Goal: Information Seeking & Learning: Check status

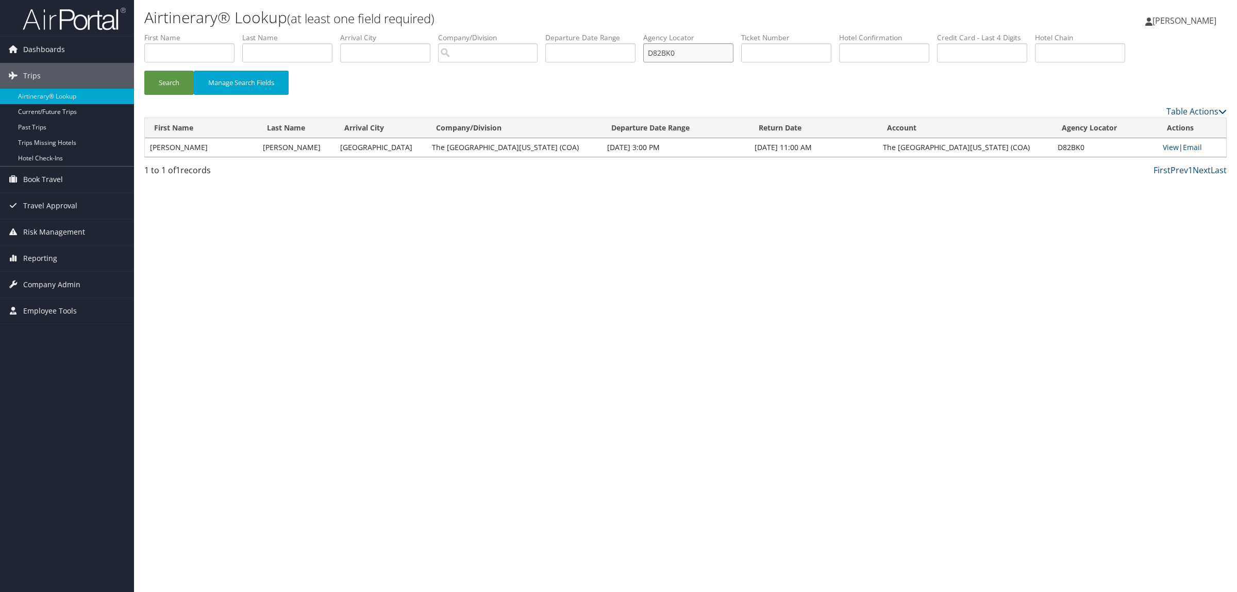
drag, startPoint x: 696, startPoint y: 62, endPoint x: 524, endPoint y: 86, distance: 173.8
click at [524, 86] on form "First Name Last Name Departure City Arrival City Company/Division Airport/City …" at bounding box center [685, 68] width 1082 height 72
paste input "4KHT1"
click at [177, 76] on button "Search" at bounding box center [168, 83] width 49 height 24
click at [1168, 147] on link "View" at bounding box center [1168, 147] width 16 height 10
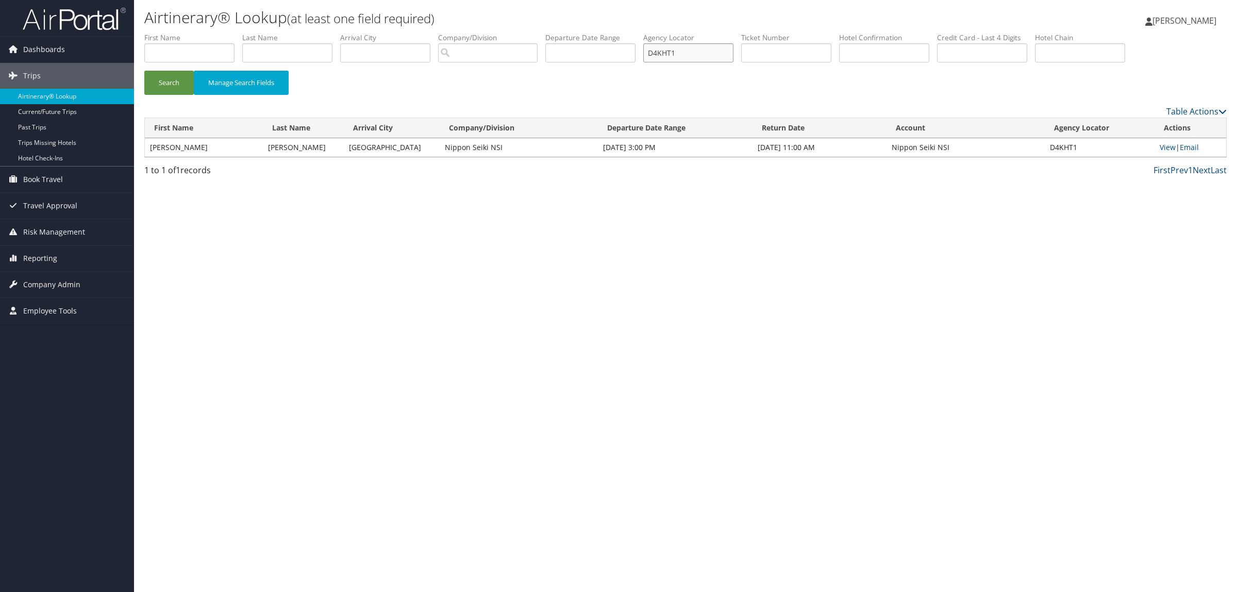
drag, startPoint x: 657, startPoint y: 61, endPoint x: 478, endPoint y: 74, distance: 179.3
click at [566, 32] on ul "First Name Last Name Departure City Arrival City Company/Division Airport/City …" at bounding box center [685, 32] width 1082 height 0
paste input "LQNL"
click at [176, 76] on button "Search" at bounding box center [168, 83] width 49 height 24
click at [1167, 142] on link "View" at bounding box center [1168, 147] width 16 height 10
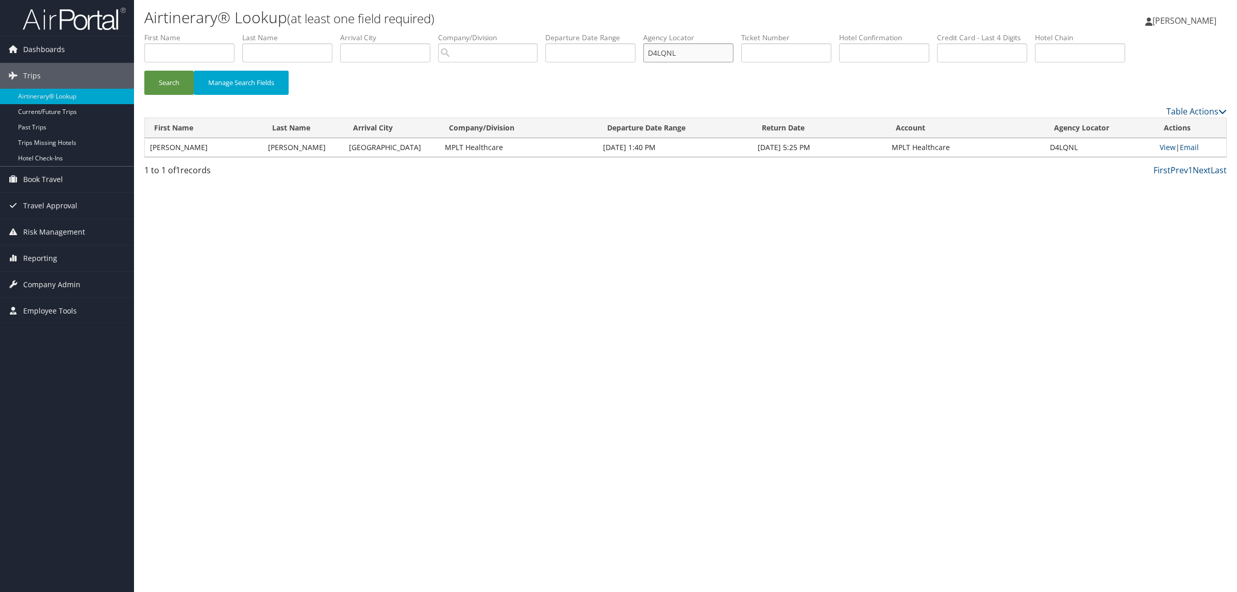
paste input "38QCB"
drag, startPoint x: 700, startPoint y: 50, endPoint x: 552, endPoint y: 47, distance: 148.0
click at [552, 32] on ul "First Name Last Name Departure City Arrival City Company/Division Airport/City …" at bounding box center [685, 32] width 1082 height 0
type input "D38QCB"
click at [180, 81] on button "Search" at bounding box center [168, 83] width 49 height 24
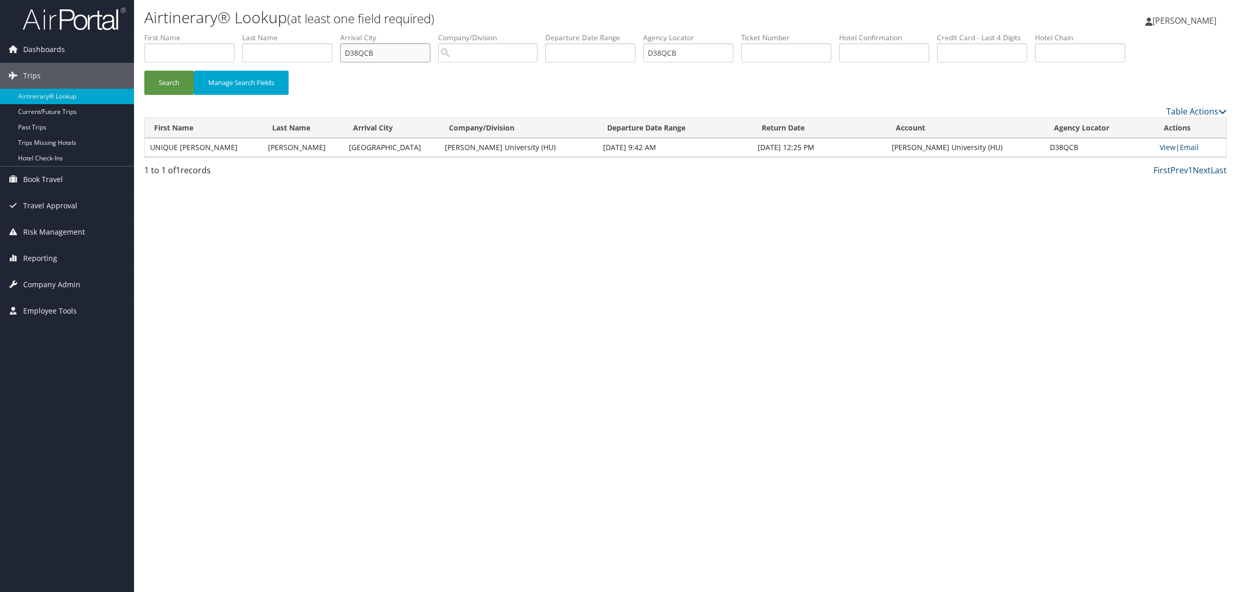
paste input "58BMK"
type input "D58BMK"
drag, startPoint x: 388, startPoint y: 57, endPoint x: 254, endPoint y: 46, distance: 134.9
click at [254, 32] on ul "First Name Last Name Departure City Arrival City D58BMK Company/Division Airpor…" at bounding box center [685, 32] width 1082 height 0
drag, startPoint x: 697, startPoint y: 56, endPoint x: 493, endPoint y: 63, distance: 204.8
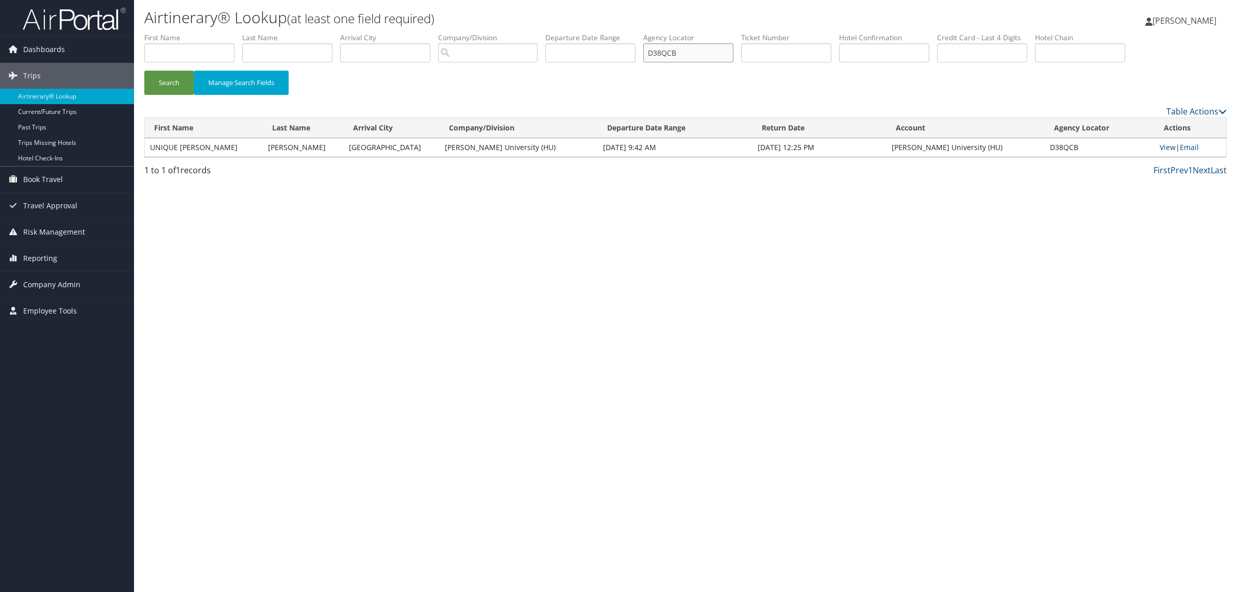
click at [493, 32] on ul "First Name Last Name Departure City Arrival City Company/Division Airport/City …" at bounding box center [685, 32] width 1082 height 0
paste input "58BMK"
click at [186, 76] on button "Search" at bounding box center [168, 83] width 49 height 24
click at [1175, 147] on td "View | Email" at bounding box center [1191, 147] width 72 height 19
click at [1165, 146] on link "View" at bounding box center [1168, 147] width 16 height 10
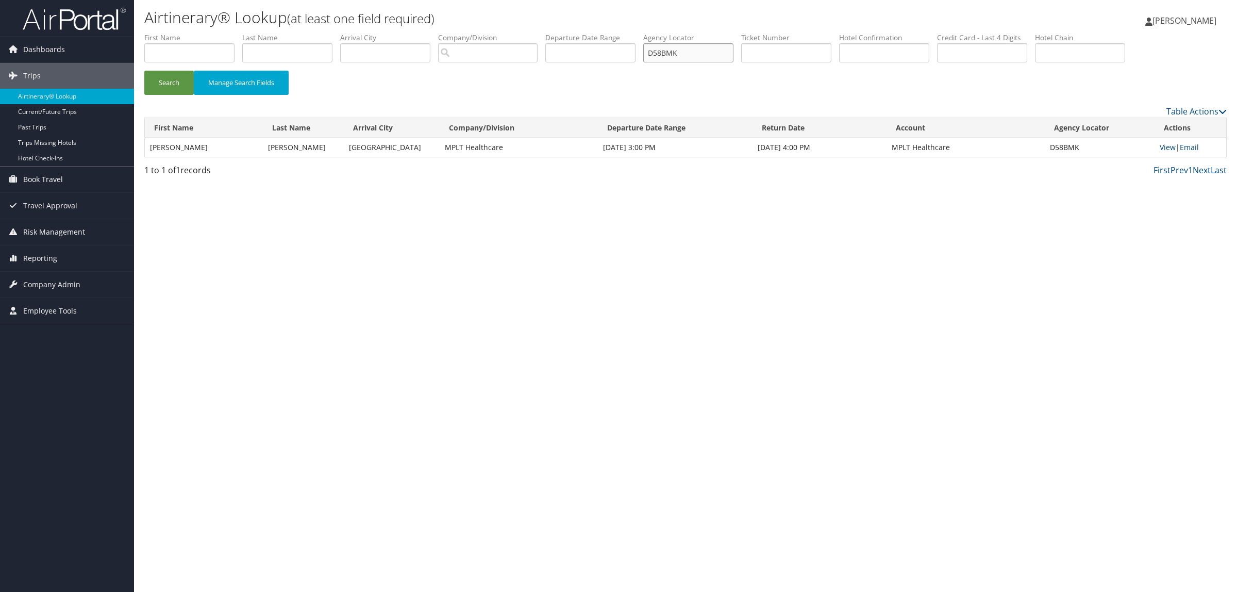
drag, startPoint x: 699, startPoint y: 49, endPoint x: 334, endPoint y: 63, distance: 365.7
click at [529, 32] on ul "First Name Last Name Departure City Arrival City Company/Division Airport/City …" at bounding box center [685, 32] width 1082 height 0
paste input "BBZP"
click at [169, 80] on button "Search" at bounding box center [168, 83] width 49 height 24
click at [1167, 147] on link "View" at bounding box center [1168, 147] width 16 height 10
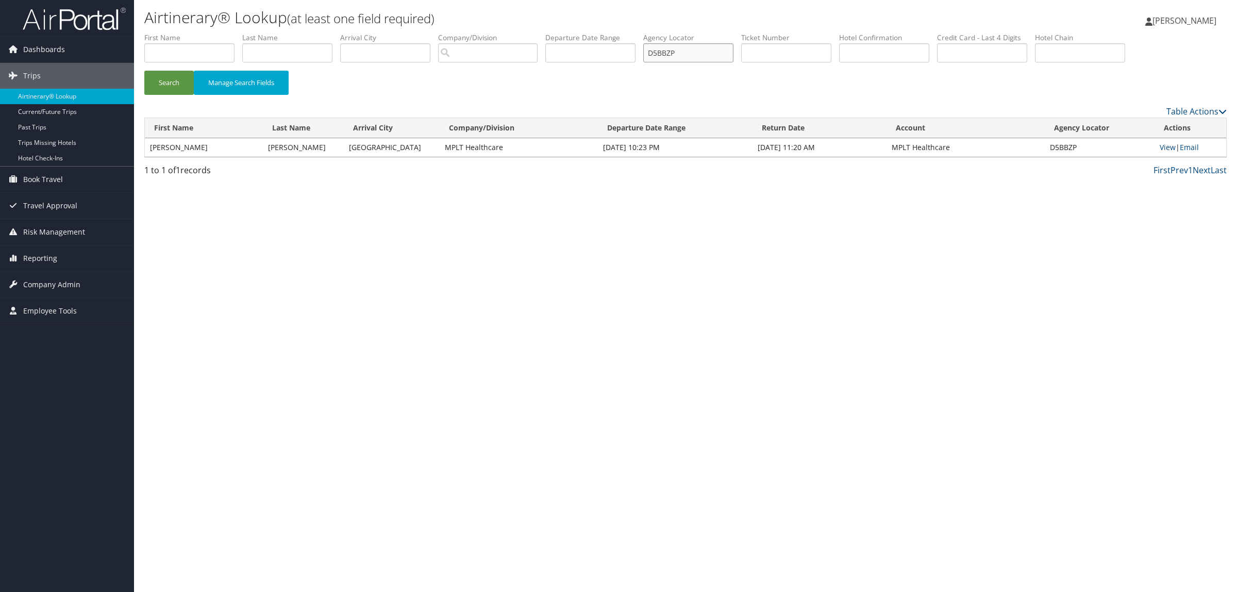
paste input "9PJ"
drag, startPoint x: 702, startPoint y: 49, endPoint x: 484, endPoint y: 55, distance: 218.1
click at [547, 32] on ul "First Name Last Name Departure City Arrival City Company/Division Airport/City …" at bounding box center [685, 32] width 1082 height 0
click at [176, 72] on button "Search" at bounding box center [168, 83] width 49 height 24
click at [1164, 145] on link "View" at bounding box center [1168, 147] width 16 height 10
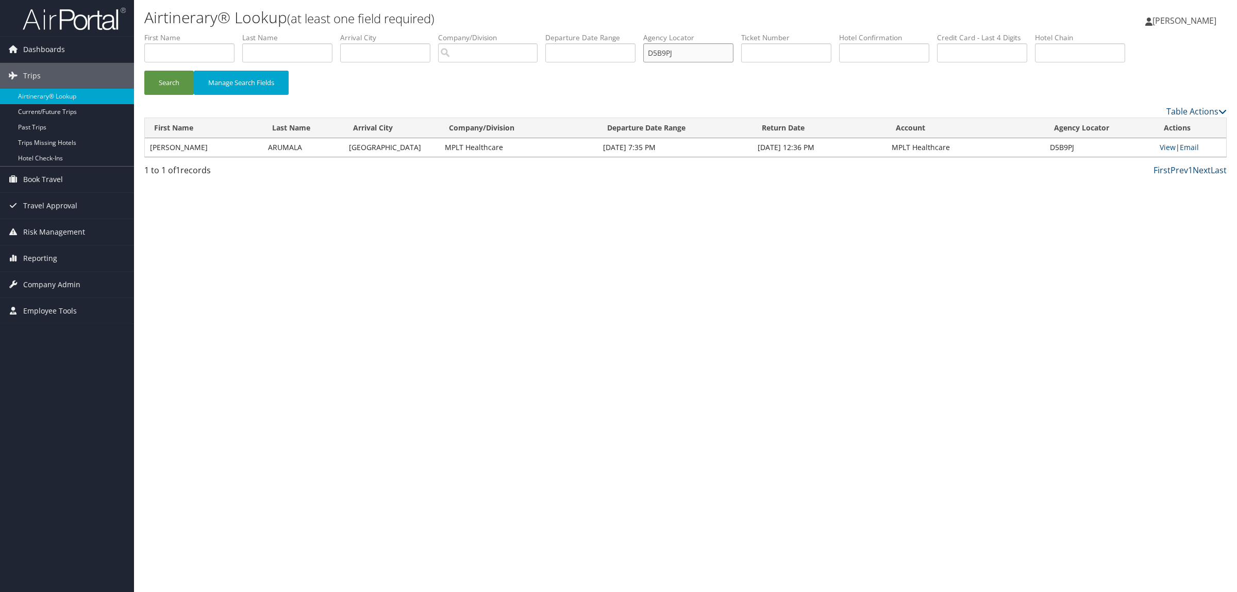
paste input "7M7"
click at [161, 81] on button "Search" at bounding box center [168, 83] width 49 height 24
click at [1163, 149] on link "View" at bounding box center [1168, 147] width 16 height 10
paste input "2HRVJ"
drag, startPoint x: 704, startPoint y: 52, endPoint x: 346, endPoint y: 75, distance: 358.5
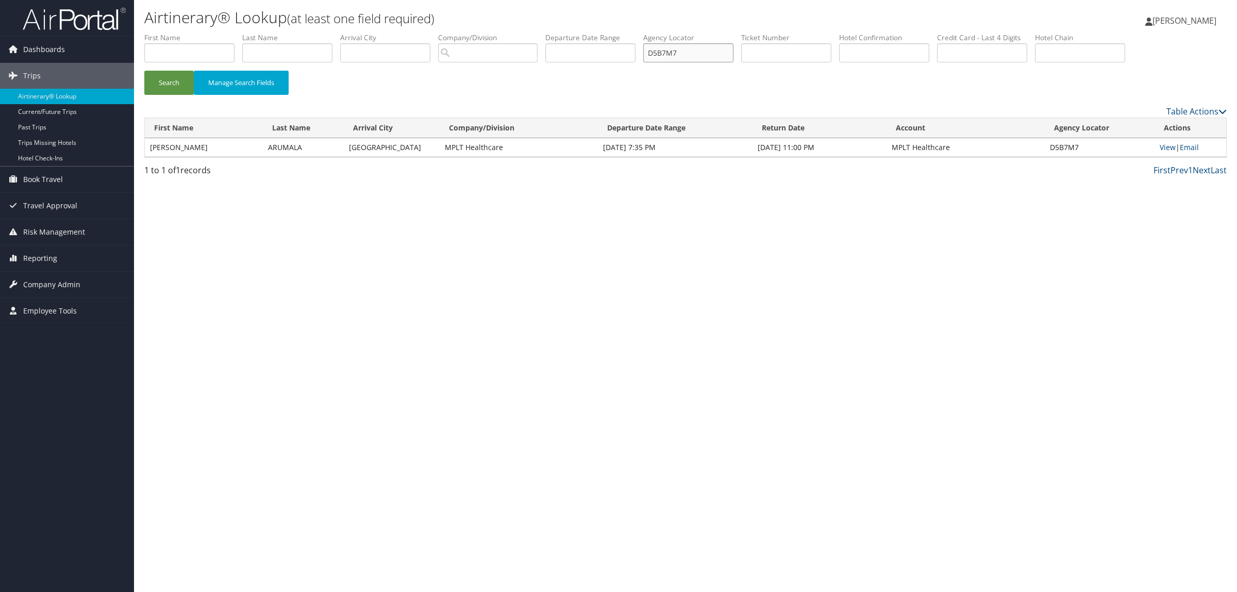
click at [352, 75] on form "First Name Last Name Departure City Arrival City Company/Division Airport/City …" at bounding box center [685, 68] width 1082 height 72
click at [156, 99] on div "Search Manage Search Fields" at bounding box center [686, 88] width 1098 height 35
click at [176, 76] on button "Search" at bounding box center [168, 83] width 49 height 24
click at [1163, 148] on link "View" at bounding box center [1168, 147] width 16 height 10
drag, startPoint x: 697, startPoint y: 52, endPoint x: 522, endPoint y: 55, distance: 175.3
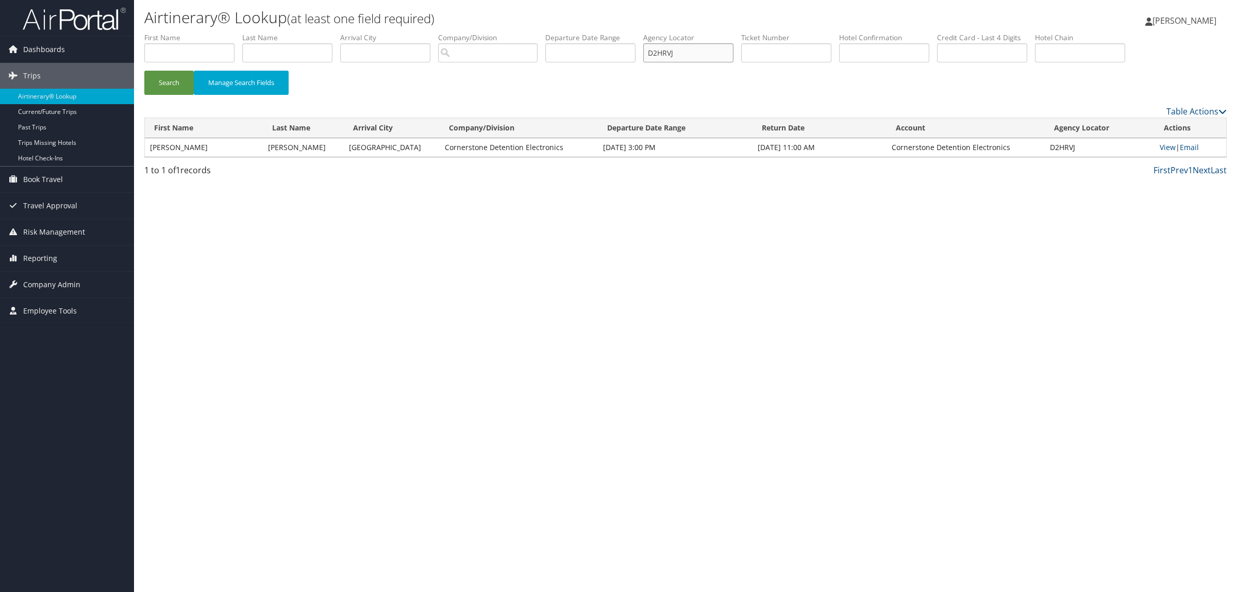
click at [522, 32] on ul "First Name Last Name Departure City Arrival City Company/Division Airport/City …" at bounding box center [685, 32] width 1082 height 0
paste input "5BLGQ"
click at [174, 78] on button "Search" at bounding box center [168, 83] width 49 height 24
click at [1169, 147] on link "View" at bounding box center [1170, 147] width 16 height 10
drag, startPoint x: 710, startPoint y: 58, endPoint x: 517, endPoint y: 63, distance: 193.4
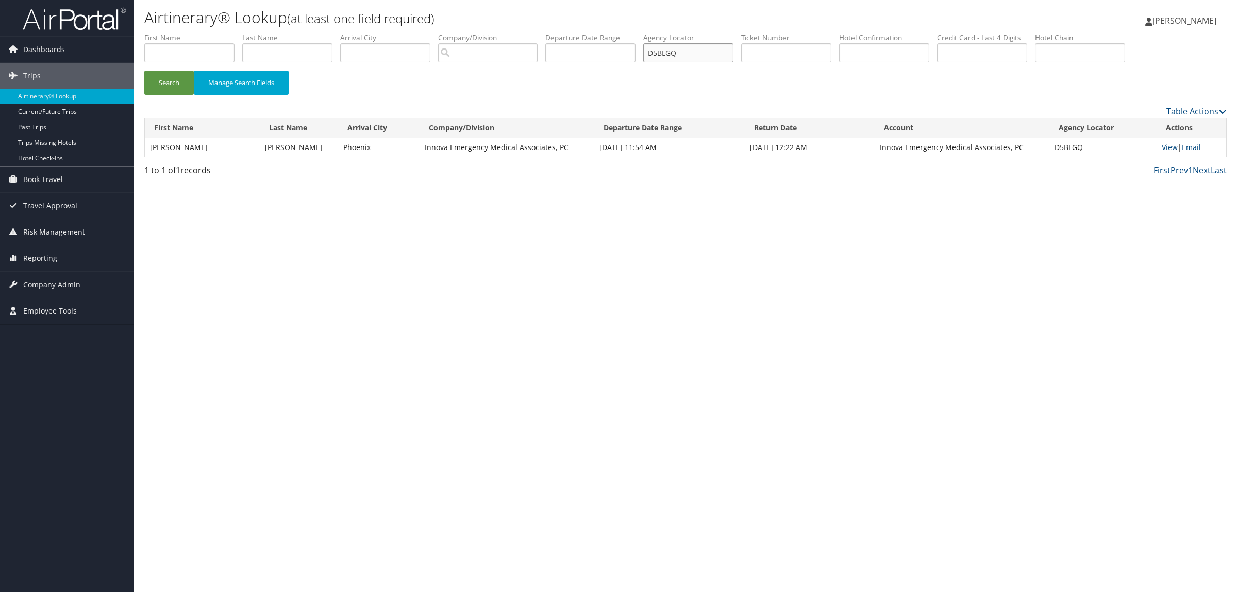
click at [542, 32] on ul "First Name Last Name Departure City Arrival City Company/Division Airport/City …" at bounding box center [685, 32] width 1082 height 0
paste input "97TM5"
click at [173, 86] on button "Search" at bounding box center [168, 83] width 49 height 24
drag, startPoint x: 696, startPoint y: 56, endPoint x: 562, endPoint y: 56, distance: 133.5
click at [562, 32] on ul "First Name Last Name Departure City Arrival City Company/Division Airport/City …" at bounding box center [685, 32] width 1082 height 0
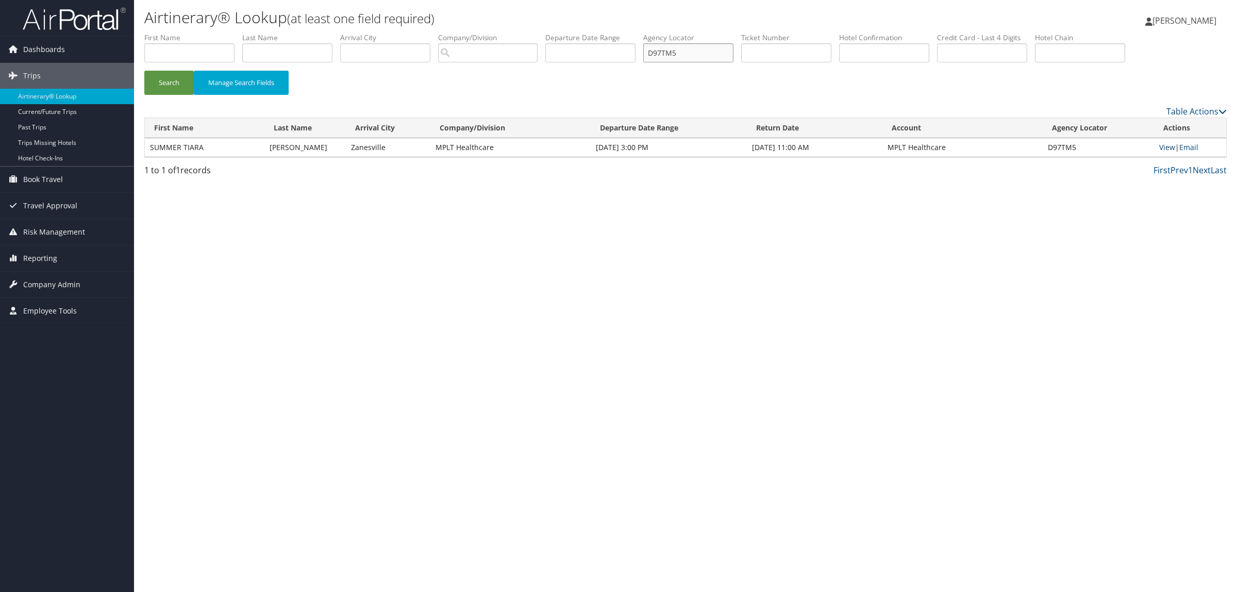
paste input "M6BW"
click at [153, 84] on button "Search" at bounding box center [168, 83] width 49 height 24
drag, startPoint x: 699, startPoint y: 52, endPoint x: 356, endPoint y: 54, distance: 343.8
click at [418, 32] on ul "First Name Last Name Departure City Arrival City Company/Division Airport/City …" at bounding box center [685, 32] width 1082 height 0
paste input "82BK0"
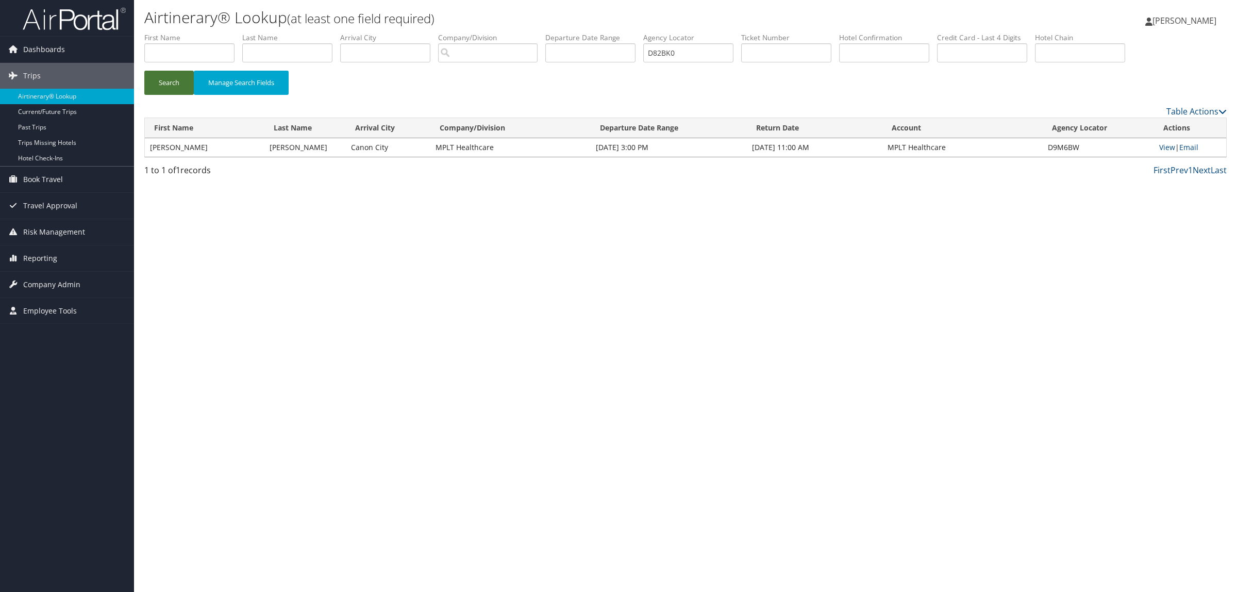
click at [187, 75] on button "Search" at bounding box center [168, 83] width 49 height 24
click at [1170, 146] on link "View" at bounding box center [1171, 147] width 16 height 10
drag, startPoint x: 697, startPoint y: 51, endPoint x: 448, endPoint y: 38, distance: 249.3
click at [525, 32] on ul "First Name Last Name Departure City Arrival City Company/Division Airport/City …" at bounding box center [685, 32] width 1082 height 0
paste input "DLG"
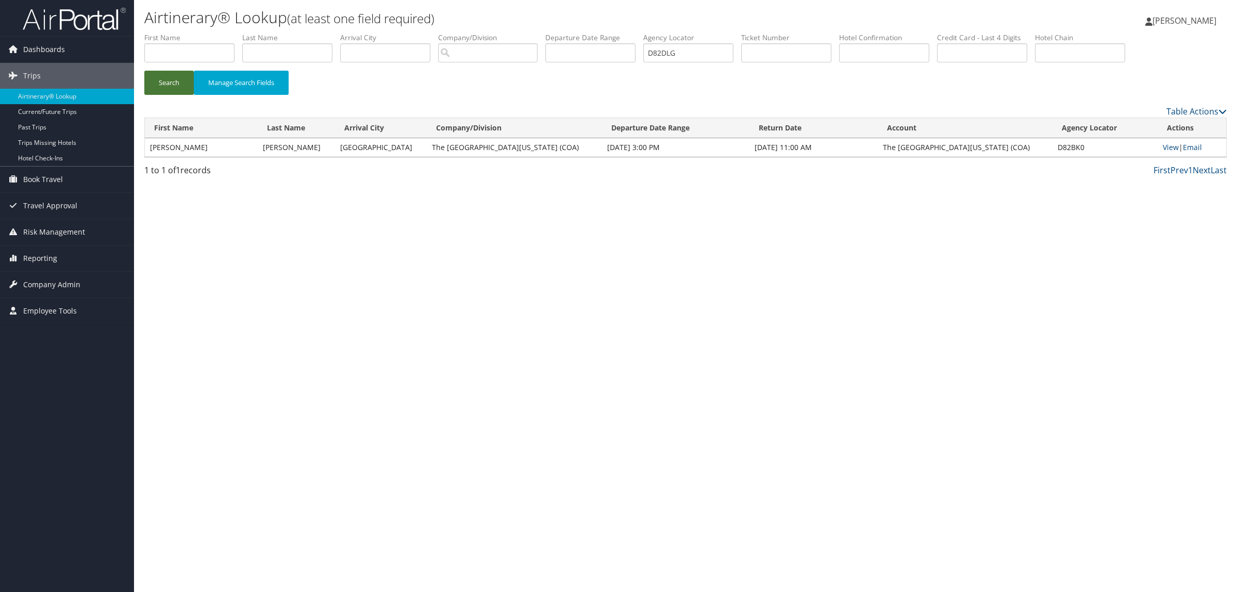
click at [177, 78] on button "Search" at bounding box center [168, 83] width 49 height 24
click at [1165, 151] on link "View" at bounding box center [1171, 147] width 16 height 10
drag, startPoint x: 706, startPoint y: 50, endPoint x: 324, endPoint y: 47, distance: 382.5
click at [374, 32] on ul "First Name Last Name Departure City Arrival City Company/Division Airport/City …" at bounding box center [685, 32] width 1082 height 0
paste input "7Q6KV"
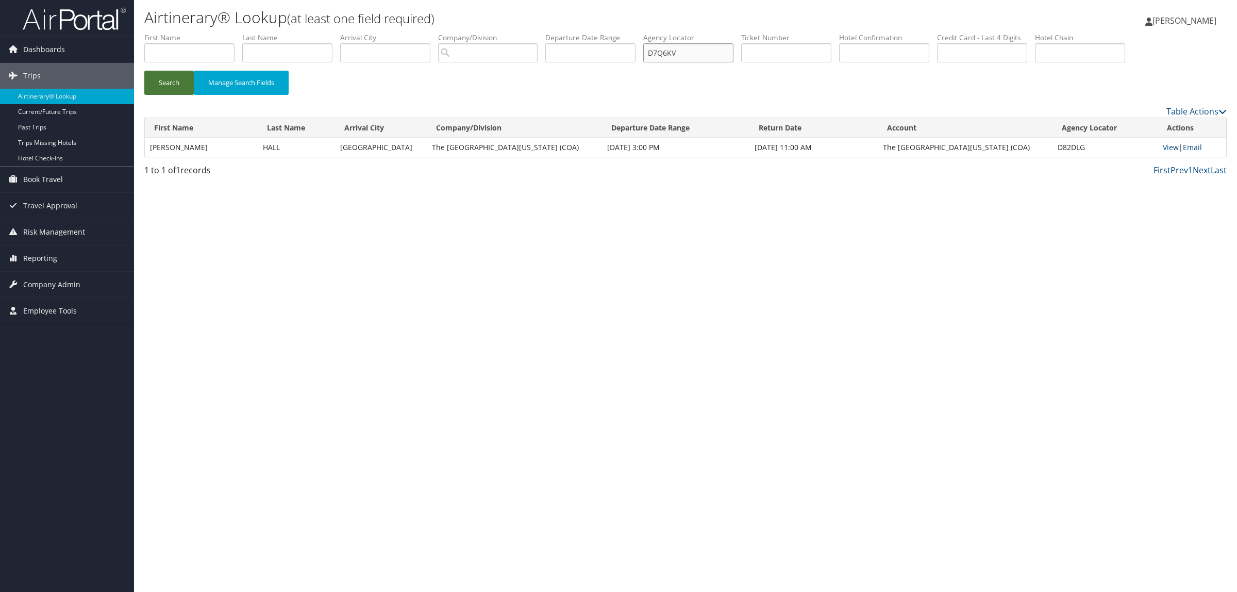
type input "D7Q6KV"
click at [178, 75] on button "Search" at bounding box center [168, 83] width 49 height 24
drag, startPoint x: 713, startPoint y: 58, endPoint x: 424, endPoint y: 57, distance: 289.2
click at [424, 32] on ul "First Name Last Name Departure City Arrival City Company/Division Airport/City …" at bounding box center [685, 32] width 1082 height 0
click at [166, 80] on button "Search" at bounding box center [168, 83] width 49 height 24
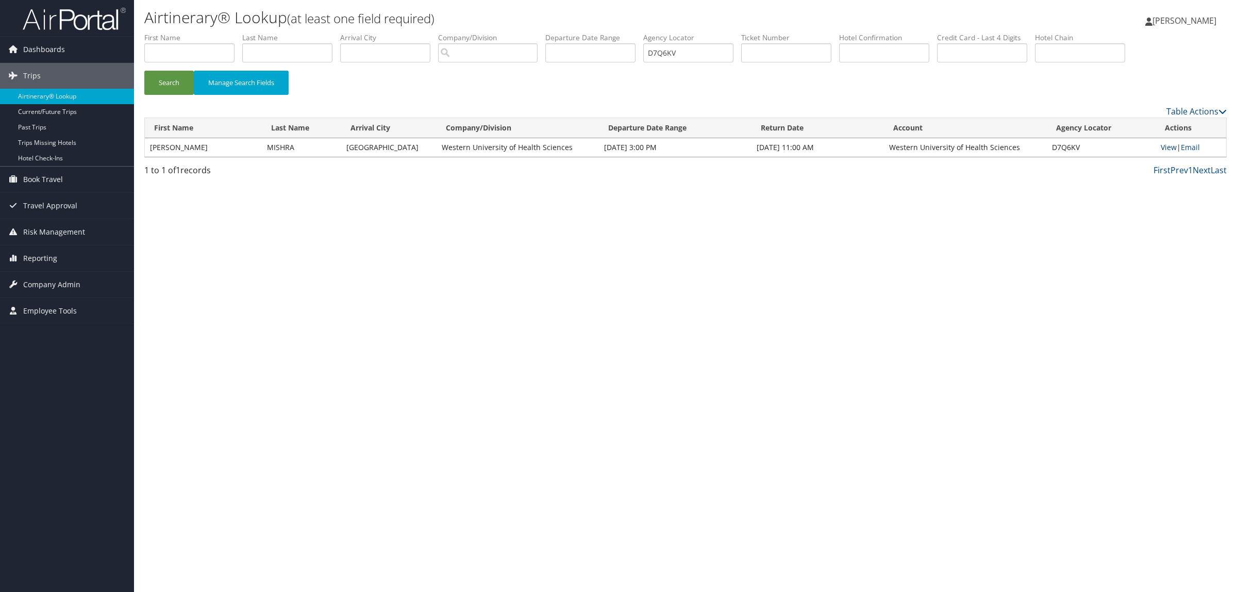
click at [1169, 147] on link "View" at bounding box center [1169, 147] width 16 height 10
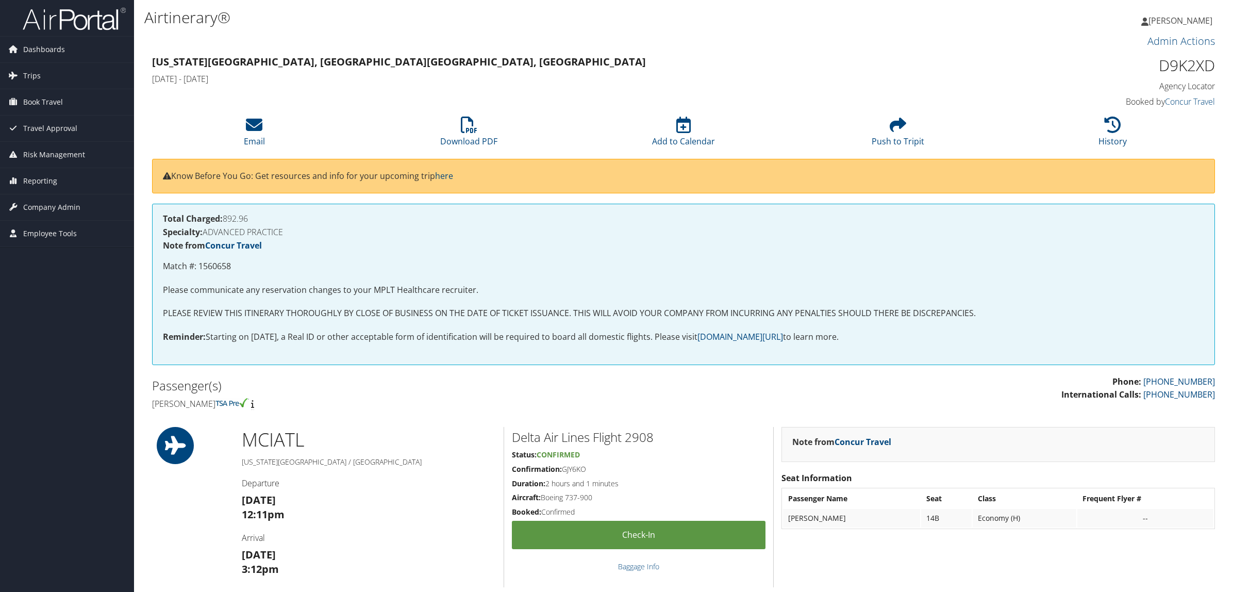
scroll to position [322, 0]
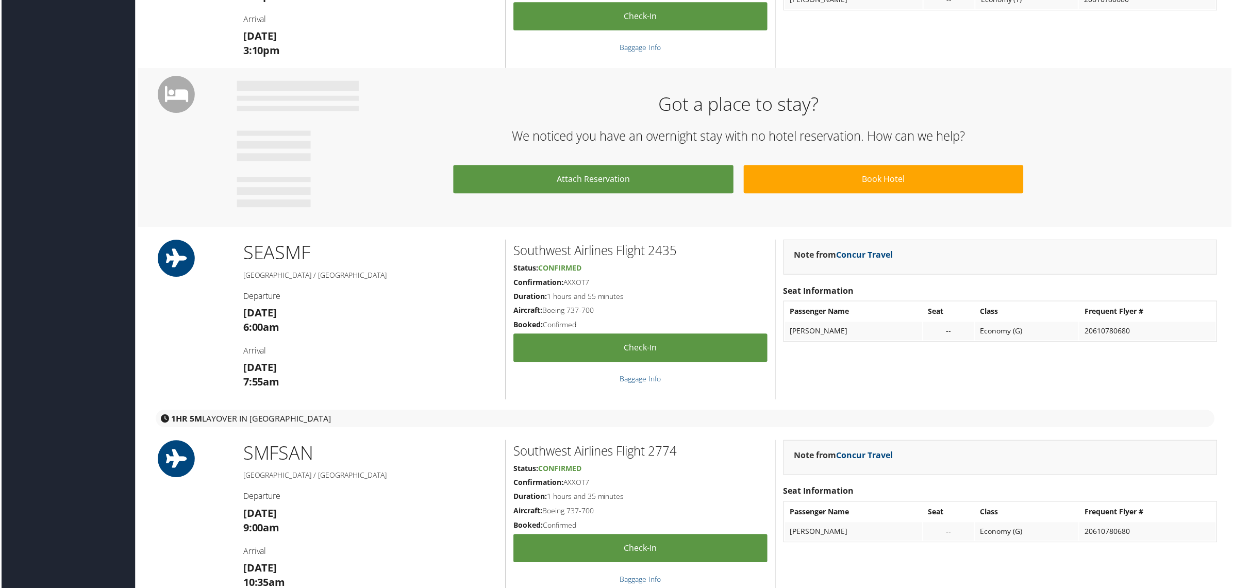
scroll to position [515, 0]
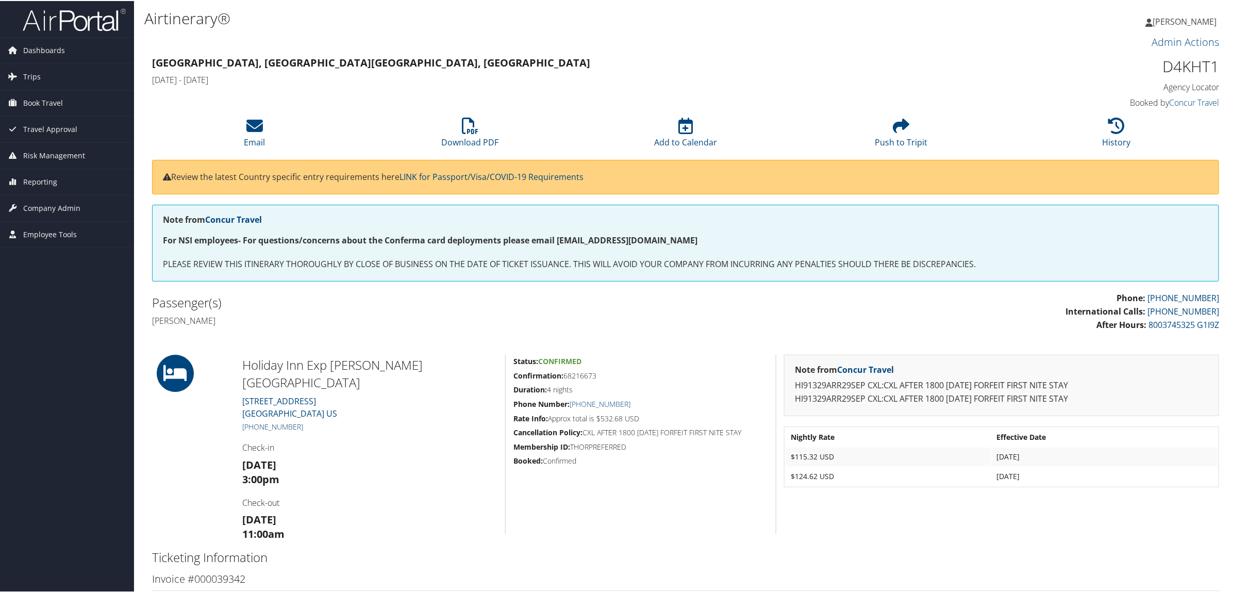
drag, startPoint x: 304, startPoint y: 408, endPoint x: 255, endPoint y: 405, distance: 49.0
click at [255, 421] on h5 "+1 (847) 367-8031" at bounding box center [369, 426] width 255 height 10
copy link "847) 367-8031"
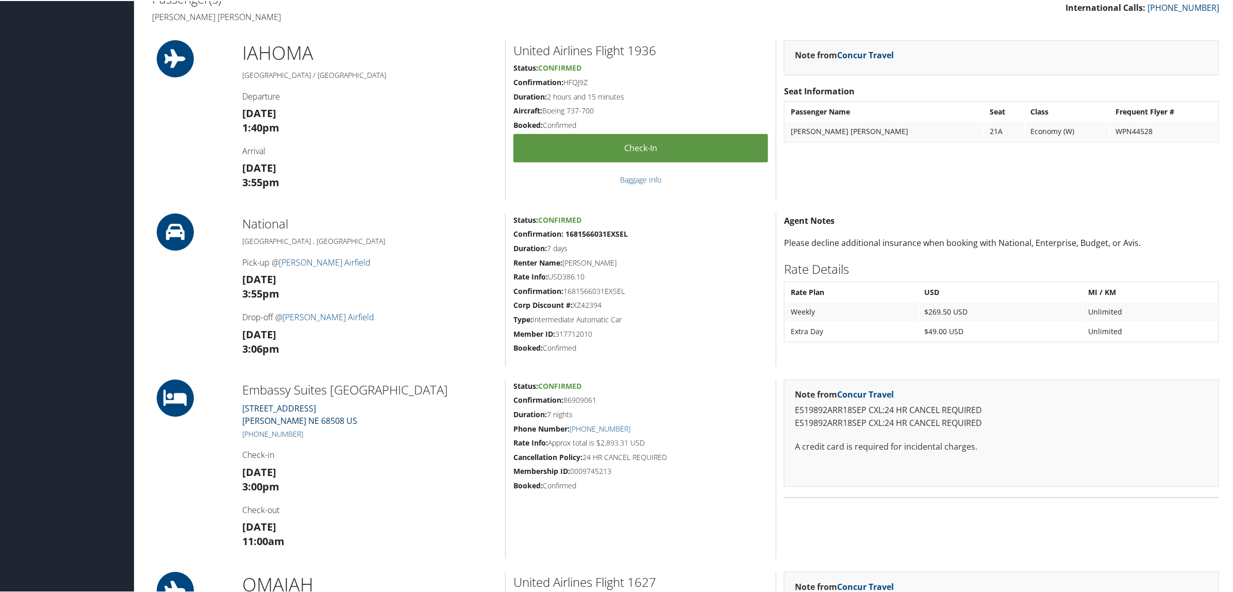
scroll to position [451, 0]
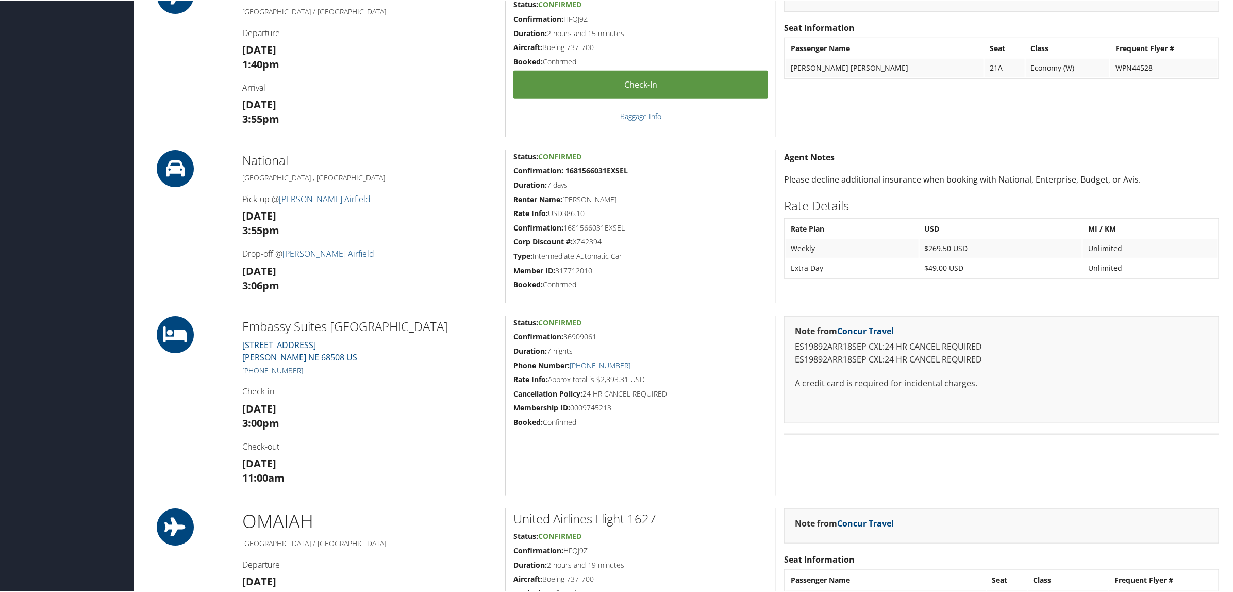
drag, startPoint x: 303, startPoint y: 369, endPoint x: 254, endPoint y: 369, distance: 49.0
click at [254, 369] on h5 "[PHONE_NUMBER]" at bounding box center [369, 369] width 255 height 10
copy link "402) 474-1111"
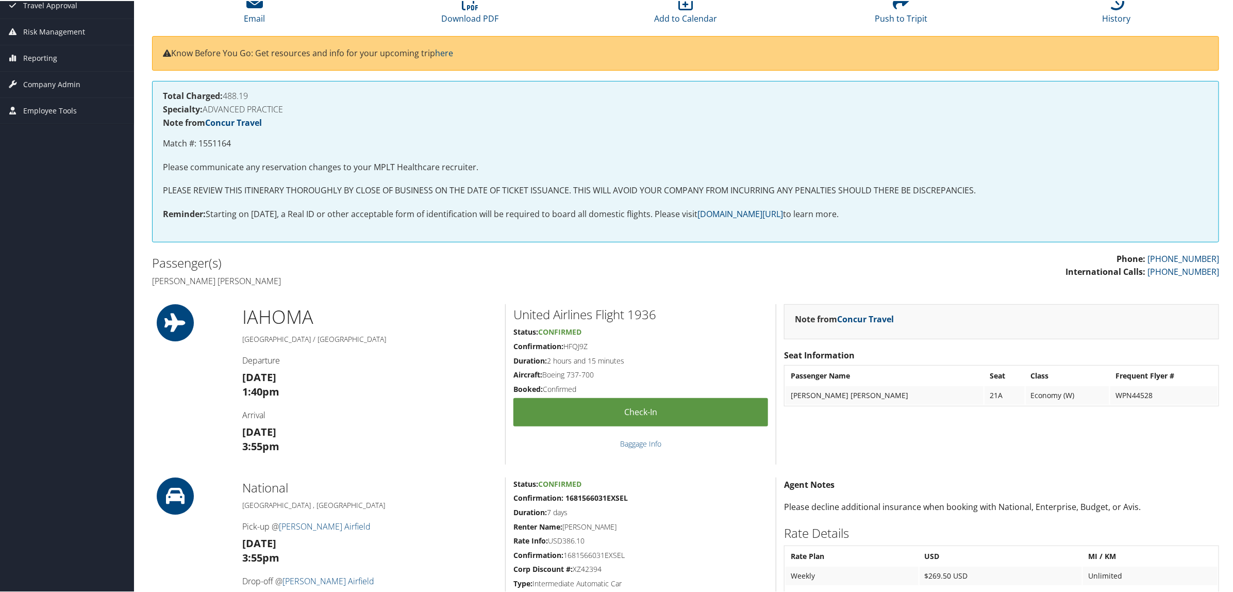
scroll to position [129, 0]
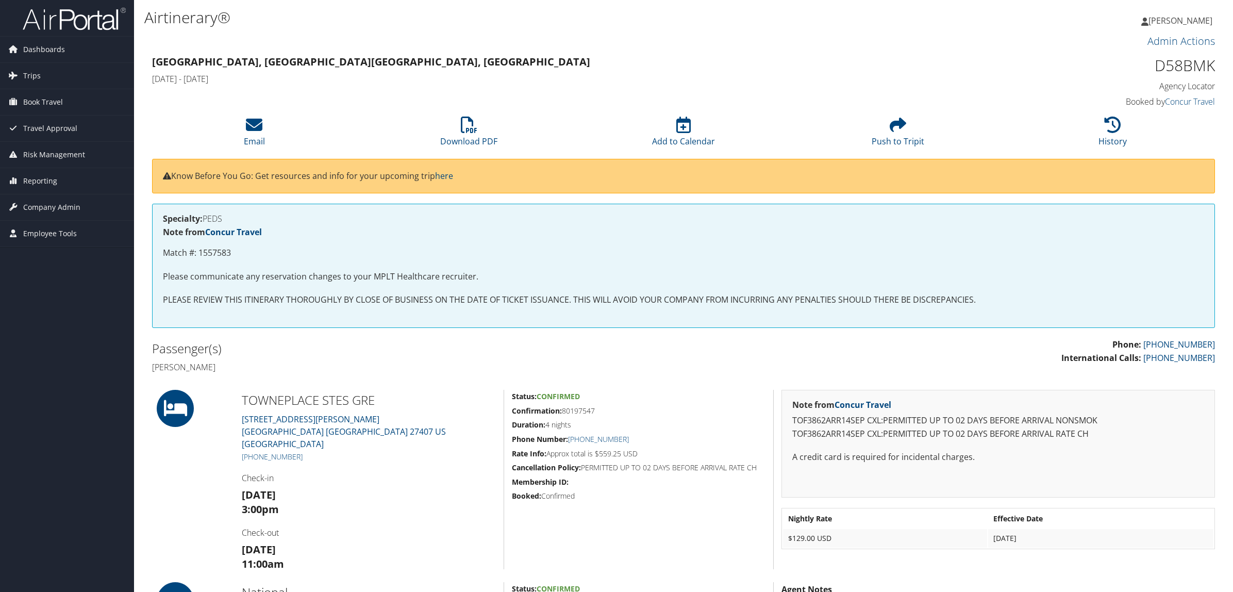
scroll to position [258, 0]
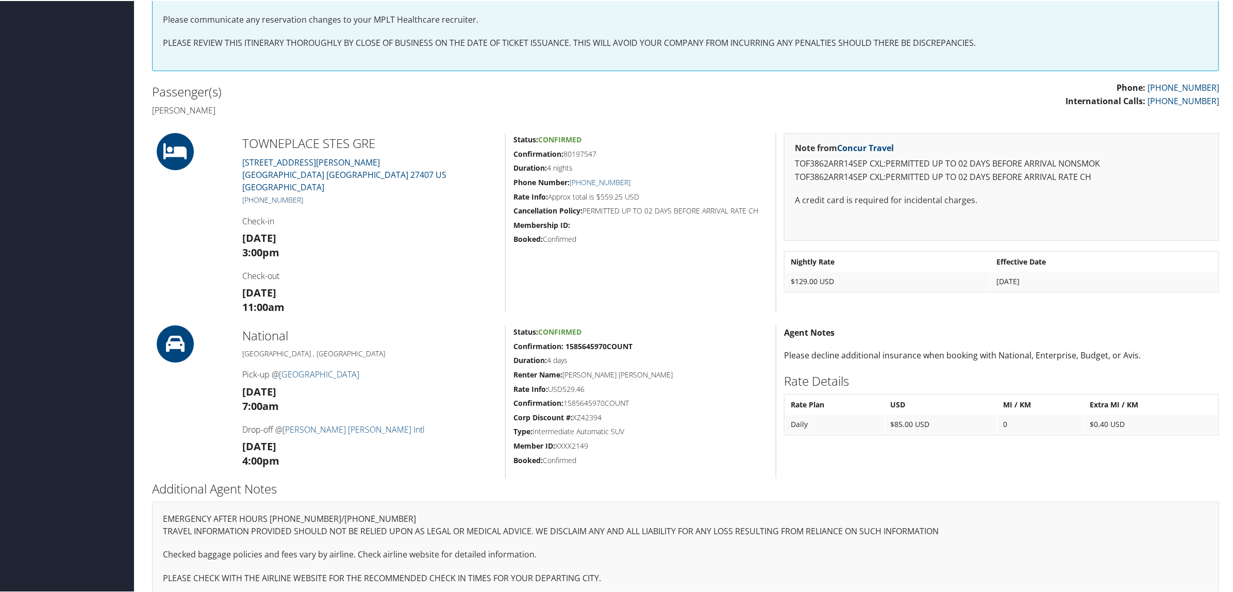
drag, startPoint x: 302, startPoint y: 185, endPoint x: 252, endPoint y: 181, distance: 50.6
click at [252, 194] on h5 "+1 (336) 763-8900" at bounding box center [369, 199] width 255 height 10
copy link "(336) 763-8900"
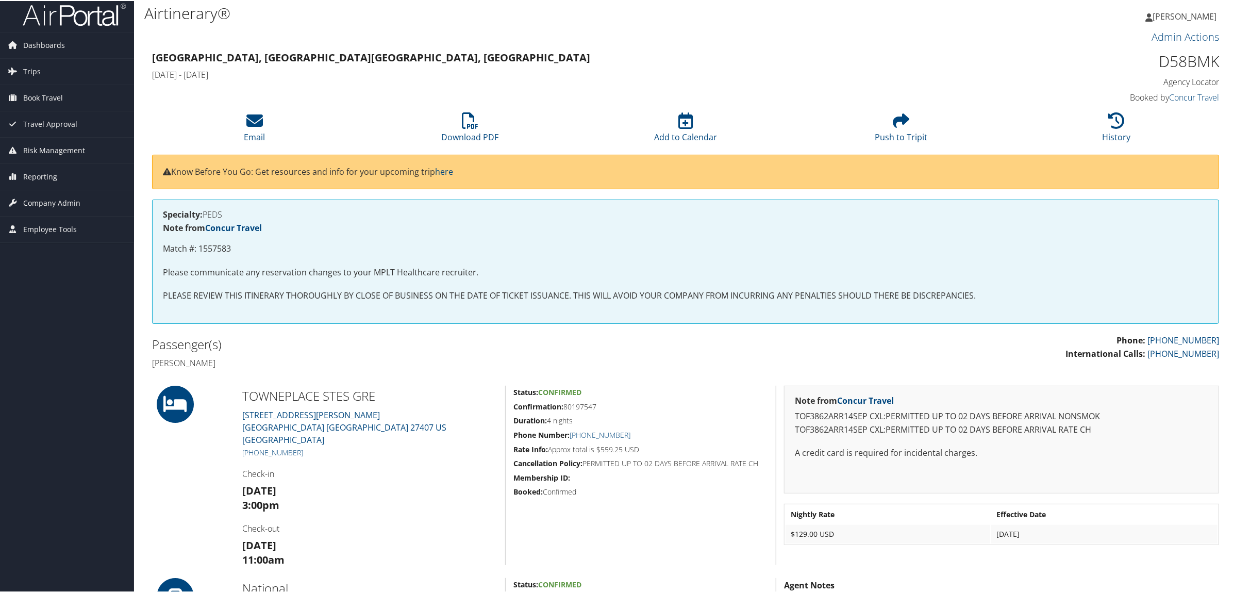
scroll to position [0, 0]
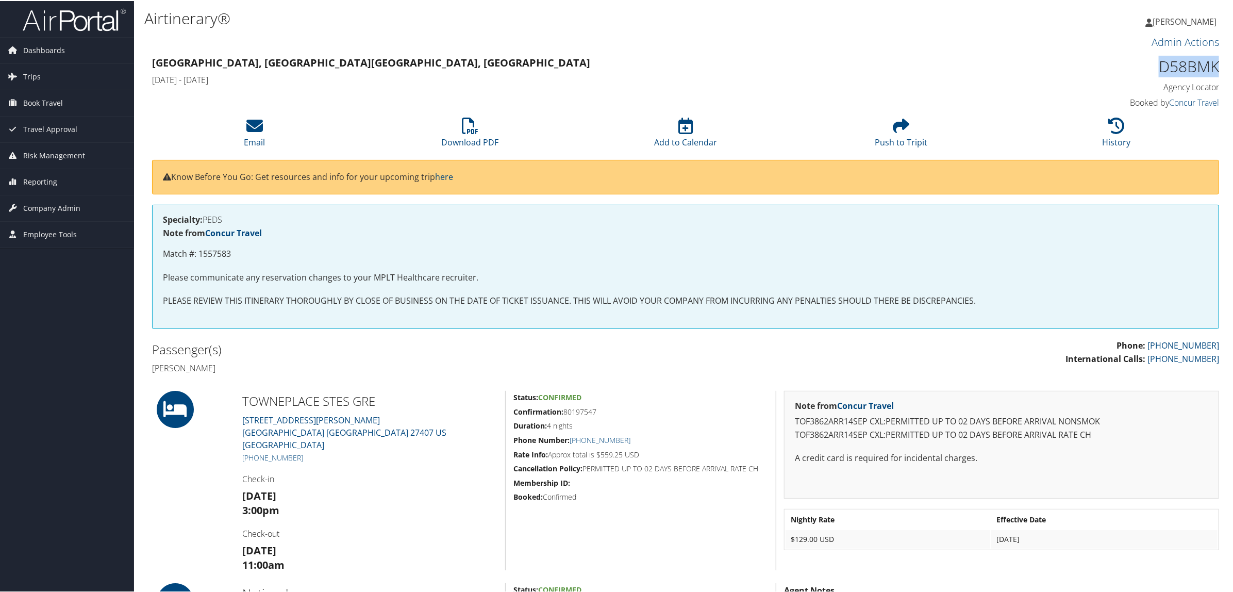
drag, startPoint x: 1149, startPoint y: 60, endPoint x: 1213, endPoint y: 60, distance: 63.4
click at [1213, 60] on h1 "D58BMK" at bounding box center [1091, 66] width 255 height 22
copy h1 "D58BMK"
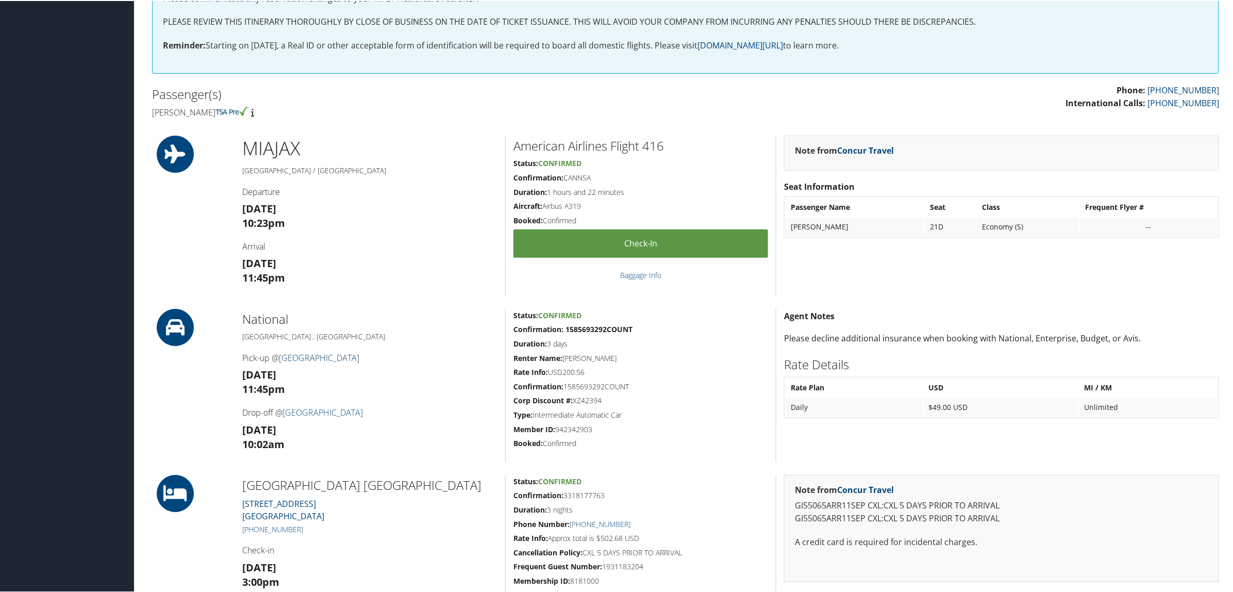
scroll to position [451, 0]
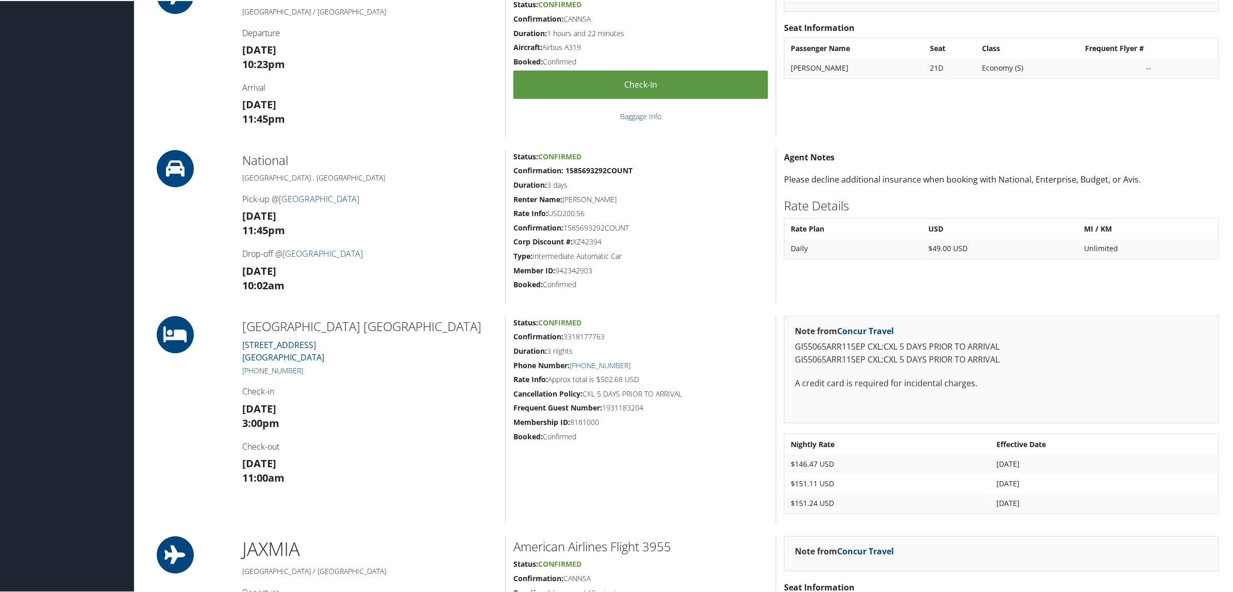
drag, startPoint x: 303, startPoint y: 370, endPoint x: 253, endPoint y: 370, distance: 50.0
click at [253, 370] on h5 "+1 (904) 458-1577" at bounding box center [369, 369] width 255 height 10
copy link "904) 458-1577"
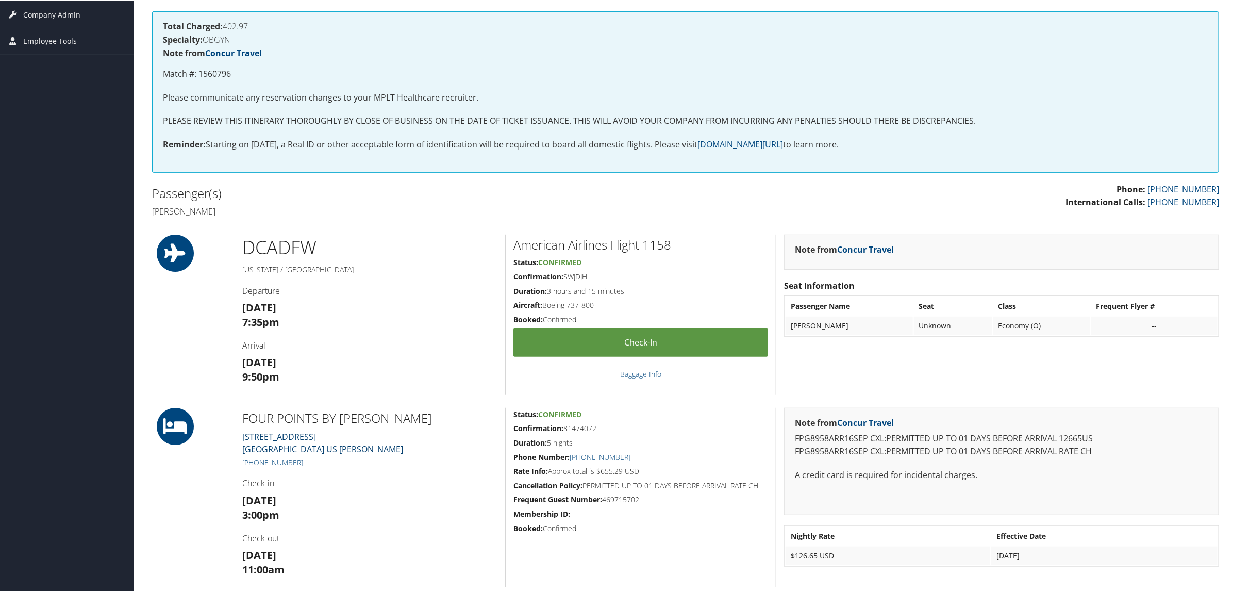
scroll to position [193, 0]
drag, startPoint x: 304, startPoint y: 459, endPoint x: 254, endPoint y: 460, distance: 50.0
click at [254, 460] on h5 "+1 (682) 255-1201" at bounding box center [369, 461] width 255 height 10
copy link "682) 255-1201"
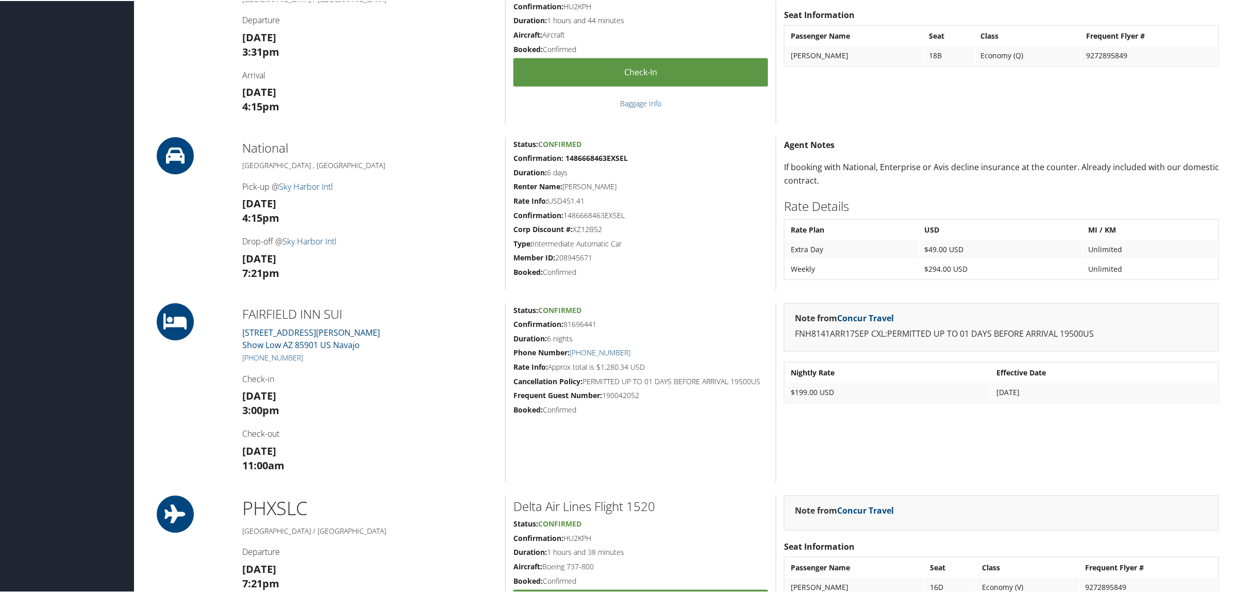
scroll to position [644, 0]
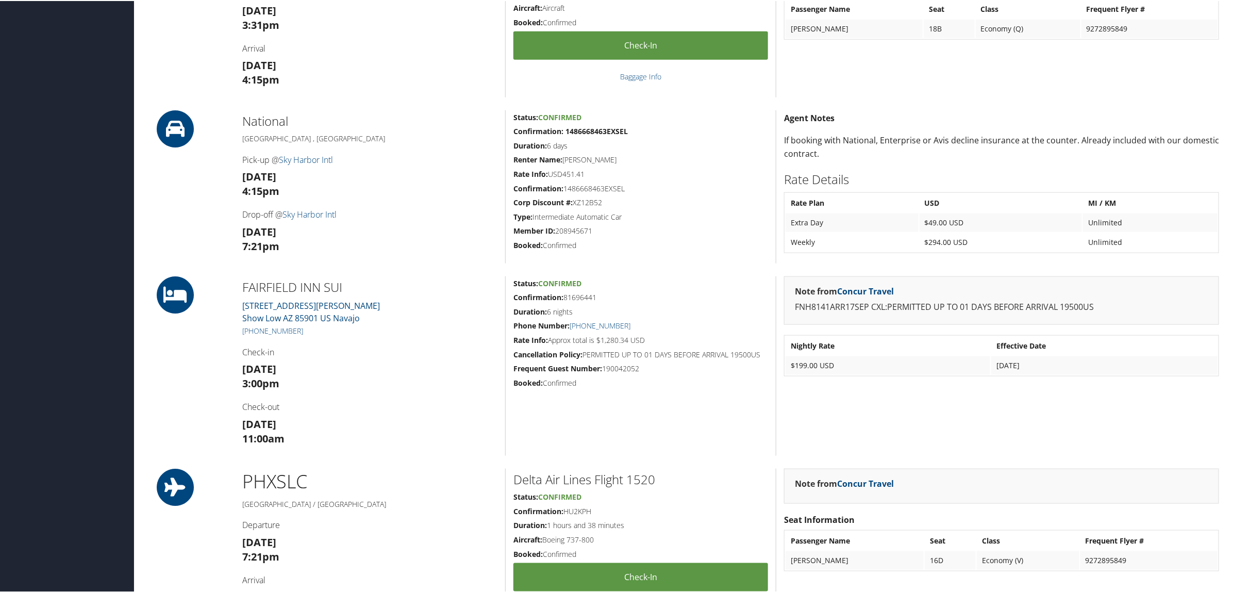
drag, startPoint x: 565, startPoint y: 294, endPoint x: 596, endPoint y: 294, distance: 30.4
click at [596, 294] on h5 "Confirmation: 81696441" at bounding box center [640, 296] width 255 height 10
copy h5 "81696441"
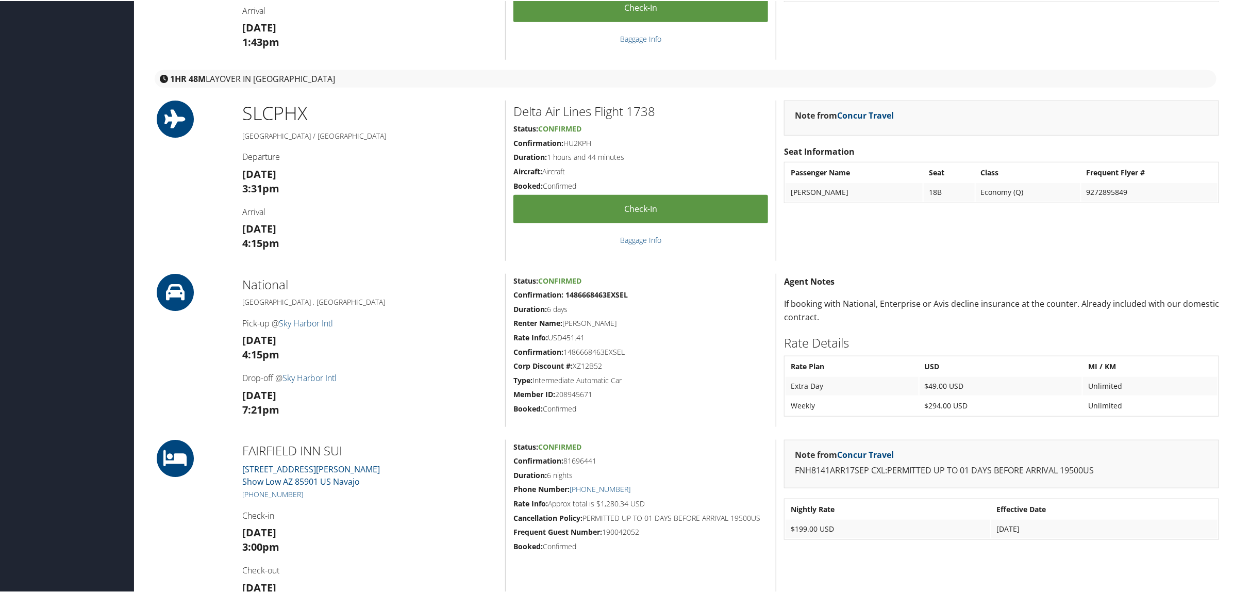
scroll to position [580, 0]
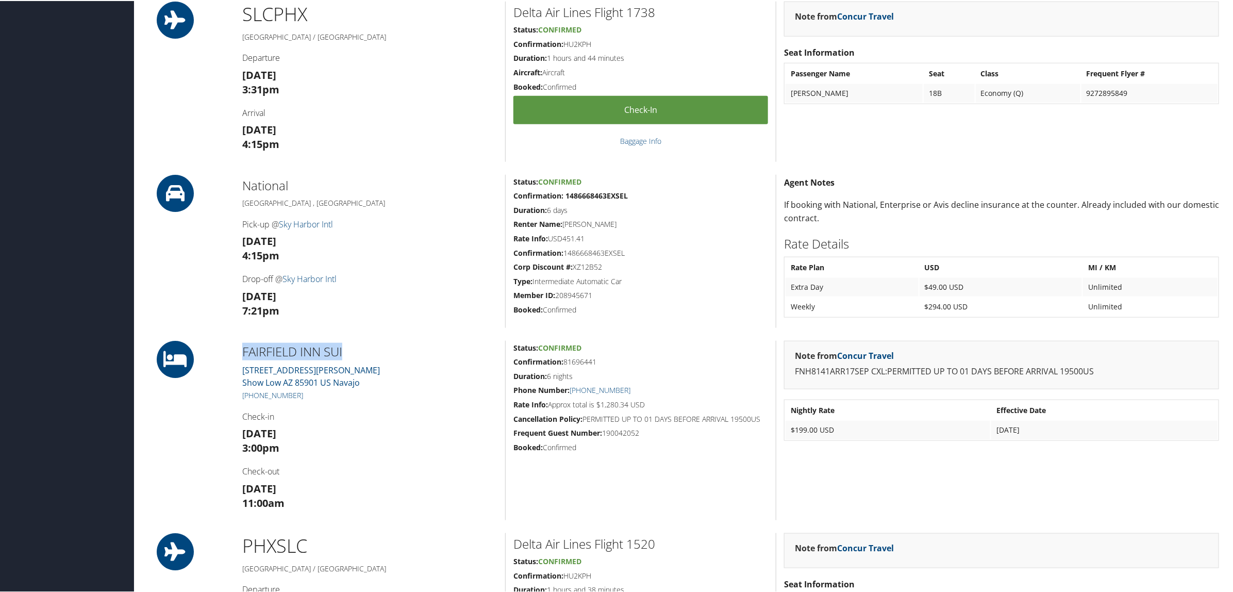
drag, startPoint x: 240, startPoint y: 352, endPoint x: 345, endPoint y: 351, distance: 105.2
click at [345, 351] on div "[GEOGRAPHIC_DATA] SUI [STREET_ADDRESS][PERSON_NAME] [GEOGRAPHIC_DATA] [PHONE_NU…" at bounding box center [370, 429] width 271 height 179
copy h2 "FAIRFIELD INN SUI"
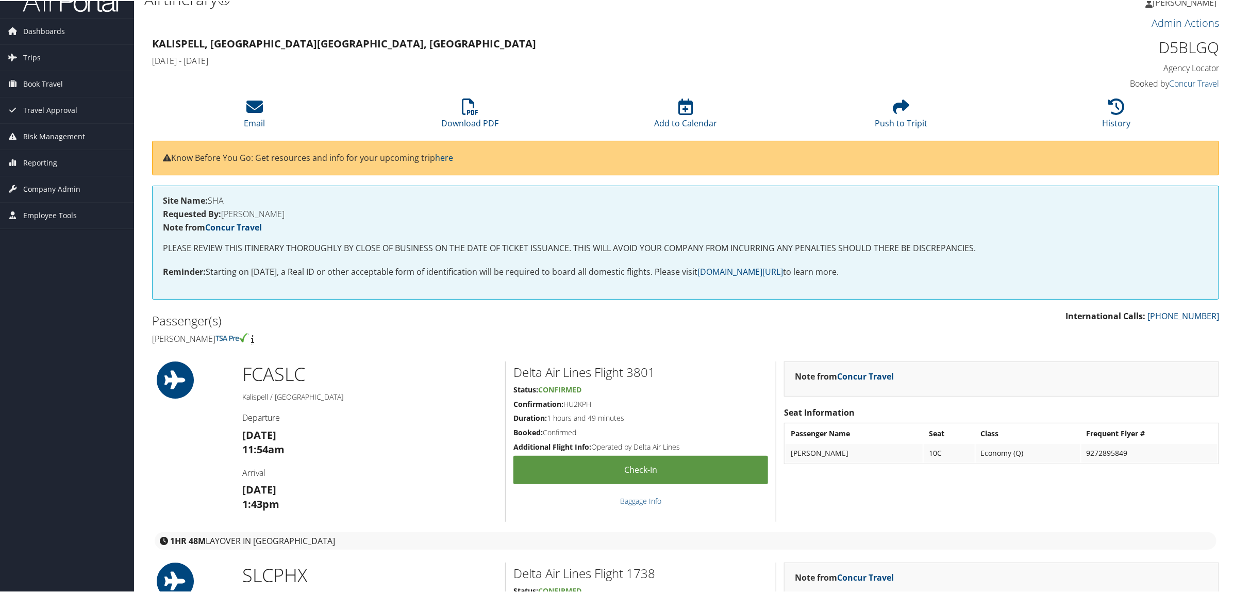
scroll to position [0, 0]
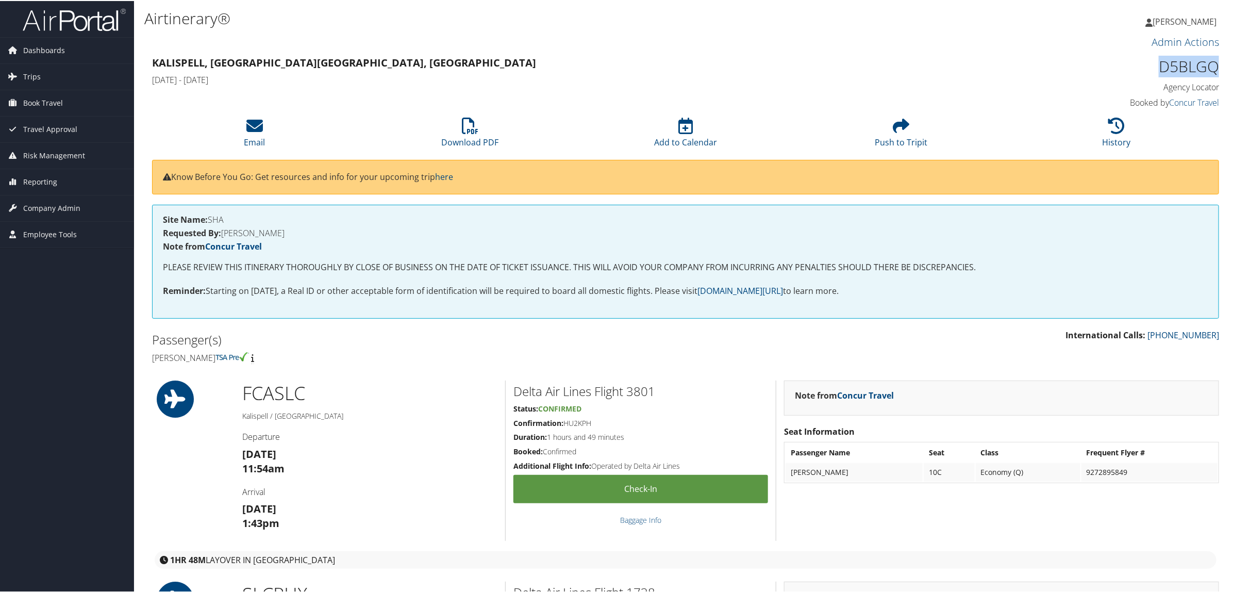
drag, startPoint x: 1158, startPoint y: 64, endPoint x: 1234, endPoint y: 66, distance: 75.3
click at [1232, 66] on html "Menu Dashboards ► AirPortal 360™ (Manager) AirPortal 360™ (Agent) My Travel Das…" at bounding box center [618, 296] width 1237 height 592
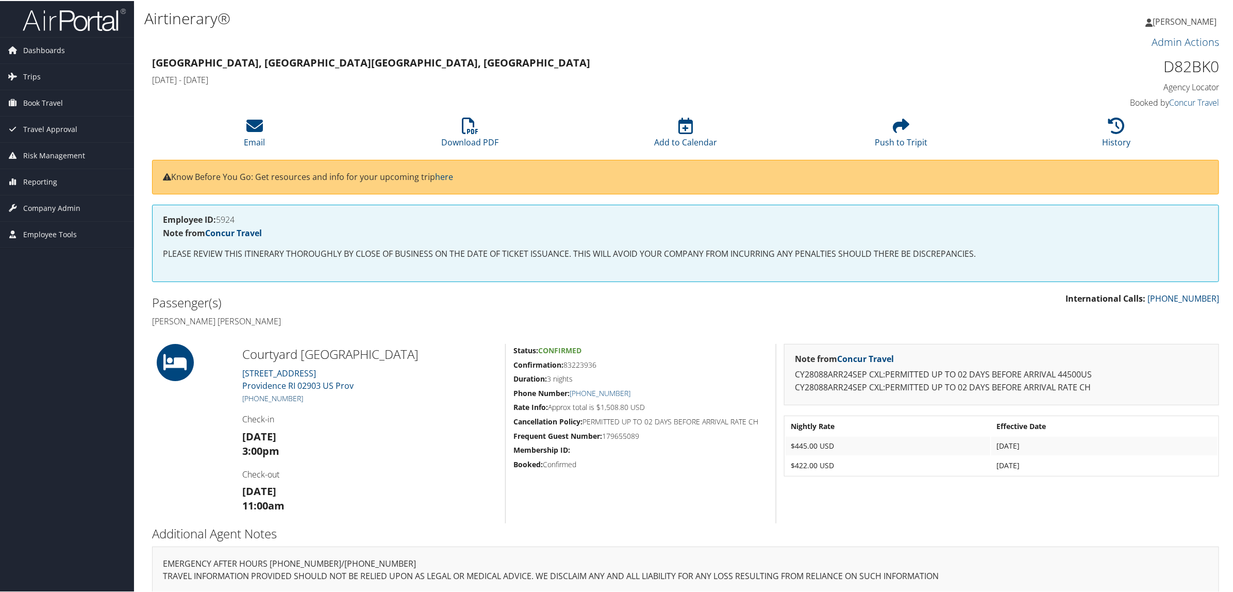
drag, startPoint x: 305, startPoint y: 397, endPoint x: 256, endPoint y: 398, distance: 49.0
click at [256, 398] on h5 "[PHONE_NUMBER]" at bounding box center [369, 397] width 255 height 10
copy link "401) 272-1191"
drag, startPoint x: 1155, startPoint y: 71, endPoint x: 1217, endPoint y: 70, distance: 61.9
click at [1217, 70] on div "D82BK0 Agency Locator Agency Locator D82BK0 Booked by Concur Travel Booked by C…" at bounding box center [1091, 82] width 271 height 59
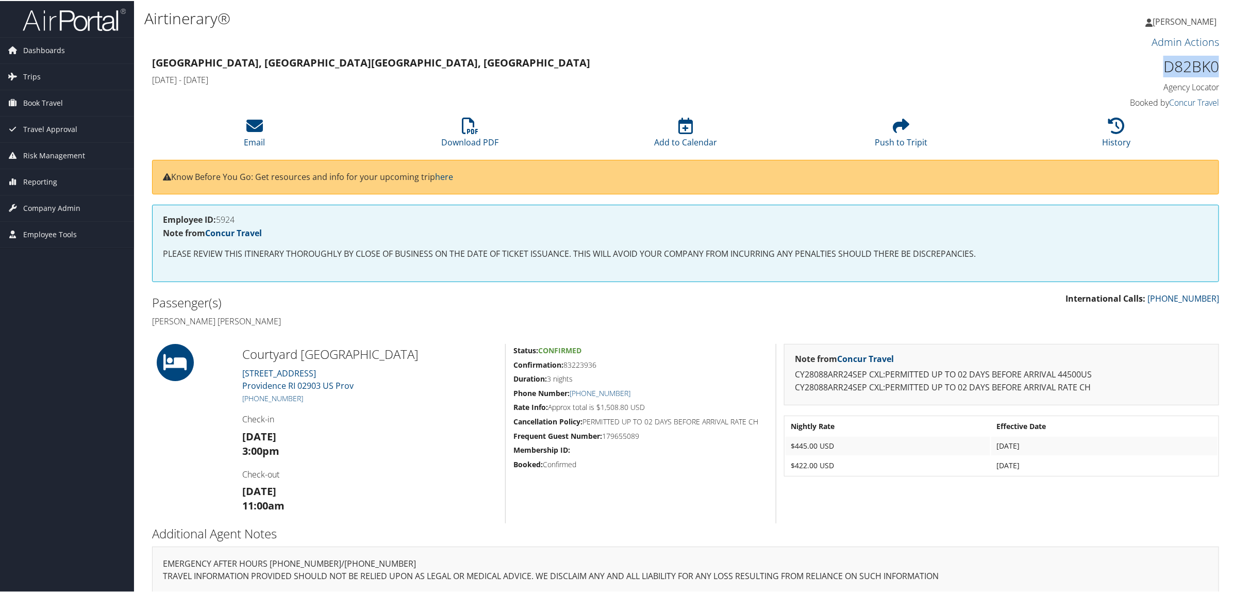
copy h1 "D82BK0"
click at [1196, 53] on div "D82DLG Agency Locator Agency Locator D82DLG Booked by Concur Travel Booked by C…" at bounding box center [1091, 82] width 271 height 59
drag, startPoint x: 1151, startPoint y: 59, endPoint x: 1256, endPoint y: 68, distance: 105.5
click at [1232, 68] on html "Menu Dashboards ► AirPortal 360™ (Manager) AirPortal 360™ (Agent) My Travel Das…" at bounding box center [618, 296] width 1237 height 592
copy h1 "D82DLG"
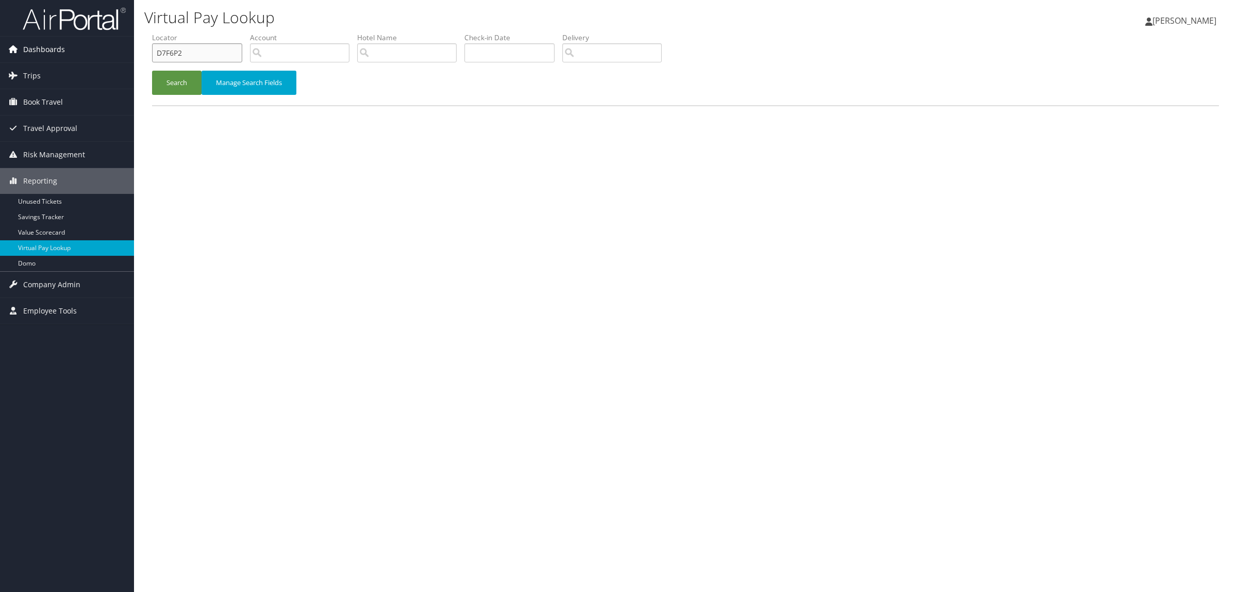
drag, startPoint x: 191, startPoint y: 58, endPoint x: 104, endPoint y: 60, distance: 87.2
click at [104, 60] on div "Dashboards AirPortal 360™ (Manager) AirPortal 360™ (Agent) My Travel Dashboard …" at bounding box center [618, 296] width 1237 height 592
paste input "Q6KV"
type input "D7Q6KV"
click at [165, 79] on button "Search" at bounding box center [176, 83] width 49 height 24
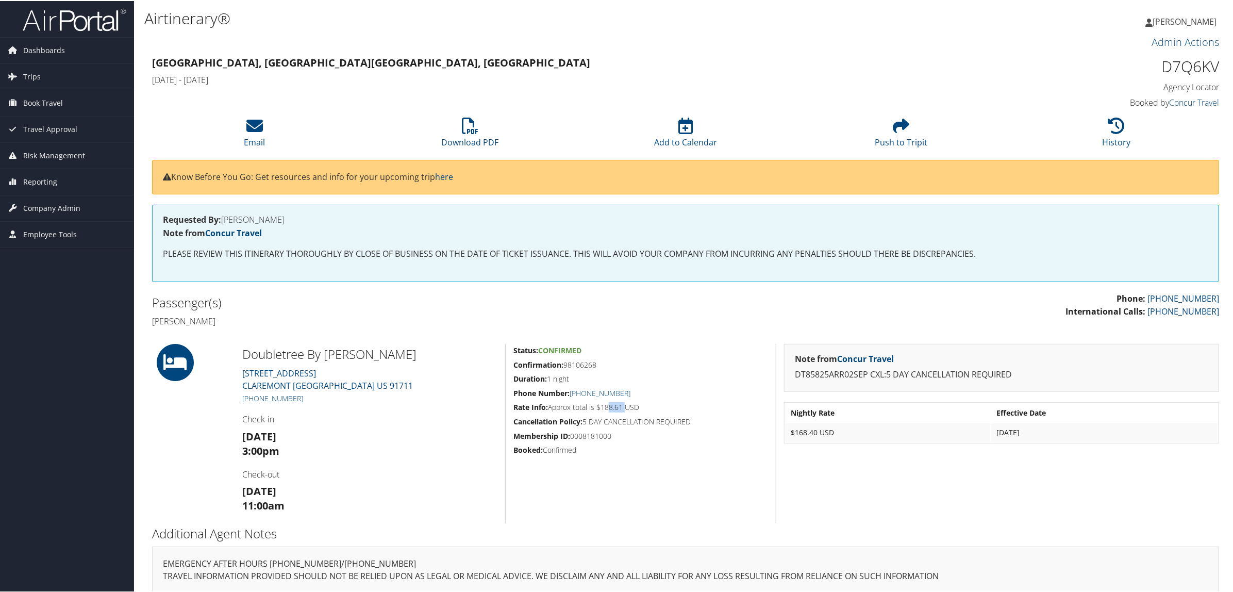
drag, startPoint x: 604, startPoint y: 406, endPoint x: 622, endPoint y: 406, distance: 18.0
click at [622, 406] on h5 "Rate Info: Approx total is $188.61 USD" at bounding box center [640, 406] width 255 height 10
click at [599, 407] on h5 "Rate Info: Approx total is $188.61 USD" at bounding box center [640, 406] width 255 height 10
drag, startPoint x: 599, startPoint y: 406, endPoint x: 622, endPoint y: 408, distance: 22.7
click at [622, 408] on h5 "Rate Info: Approx total is $188.61 USD" at bounding box center [640, 406] width 255 height 10
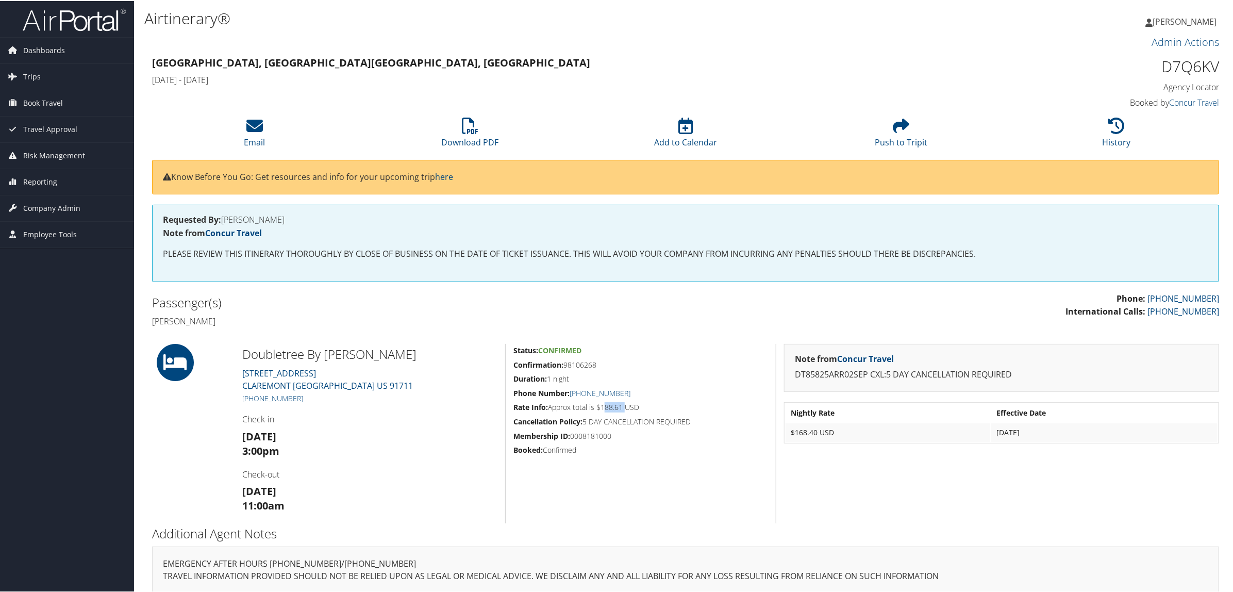
copy h5 "188.61"
drag, startPoint x: 1156, startPoint y: 69, endPoint x: 1212, endPoint y: 74, distance: 56.4
click at [1212, 74] on h1 "D7Q6KV" at bounding box center [1091, 66] width 255 height 22
copy h1 "D7Q6KV"
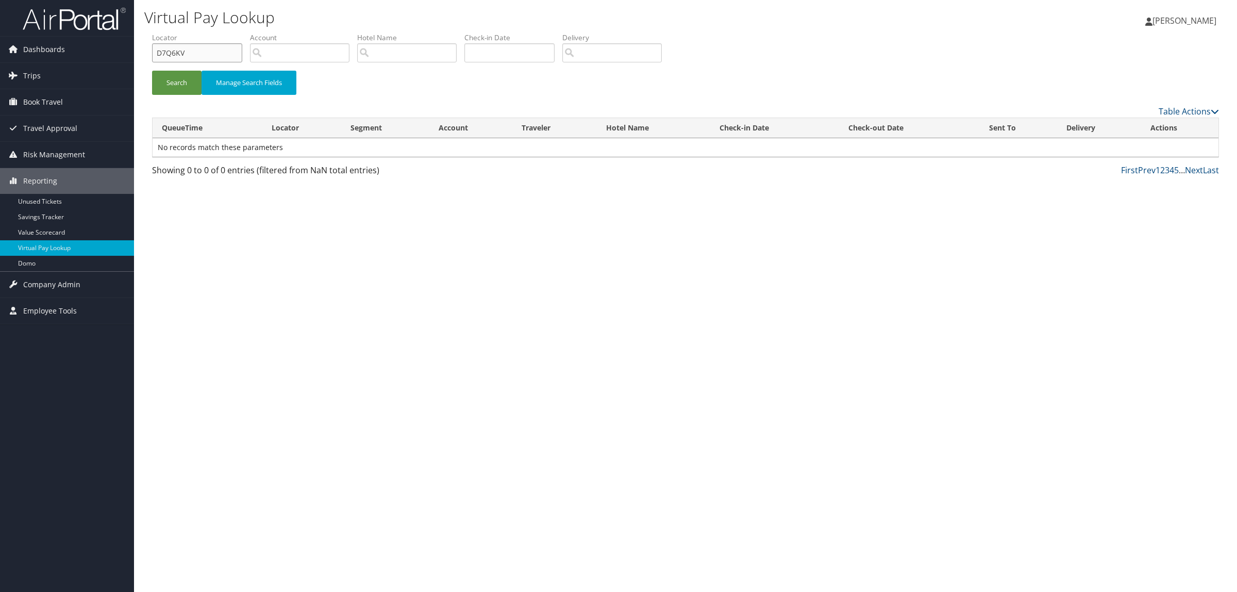
drag, startPoint x: 189, startPoint y: 48, endPoint x: 147, endPoint y: 52, distance: 41.4
click at [140, 50] on div "Virtual Pay Lookup [PERSON_NAME] [PERSON_NAME] My Settings Travel Agency Contac…" at bounding box center [685, 296] width 1103 height 592
click at [171, 83] on button "Search" at bounding box center [176, 83] width 49 height 24
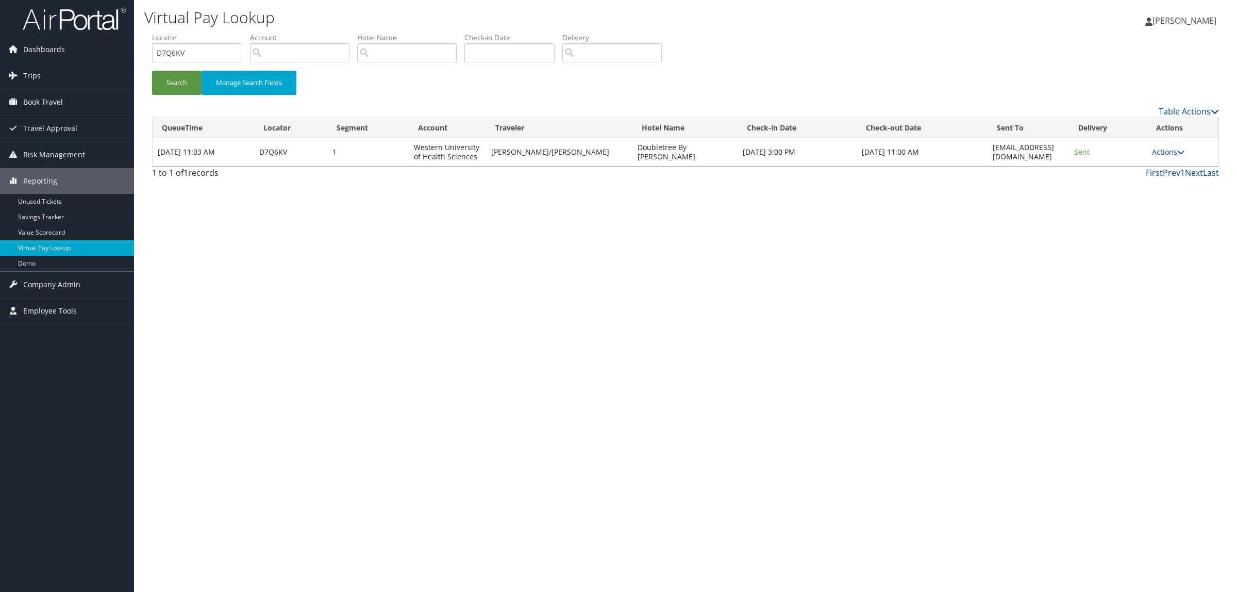
click at [1169, 156] on td "Actions Resend Logs View Itinerary" at bounding box center [1183, 152] width 72 height 28
click at [1167, 152] on link "Actions" at bounding box center [1168, 152] width 32 height 10
click at [1140, 184] on link "Logs" at bounding box center [1149, 185] width 65 height 18
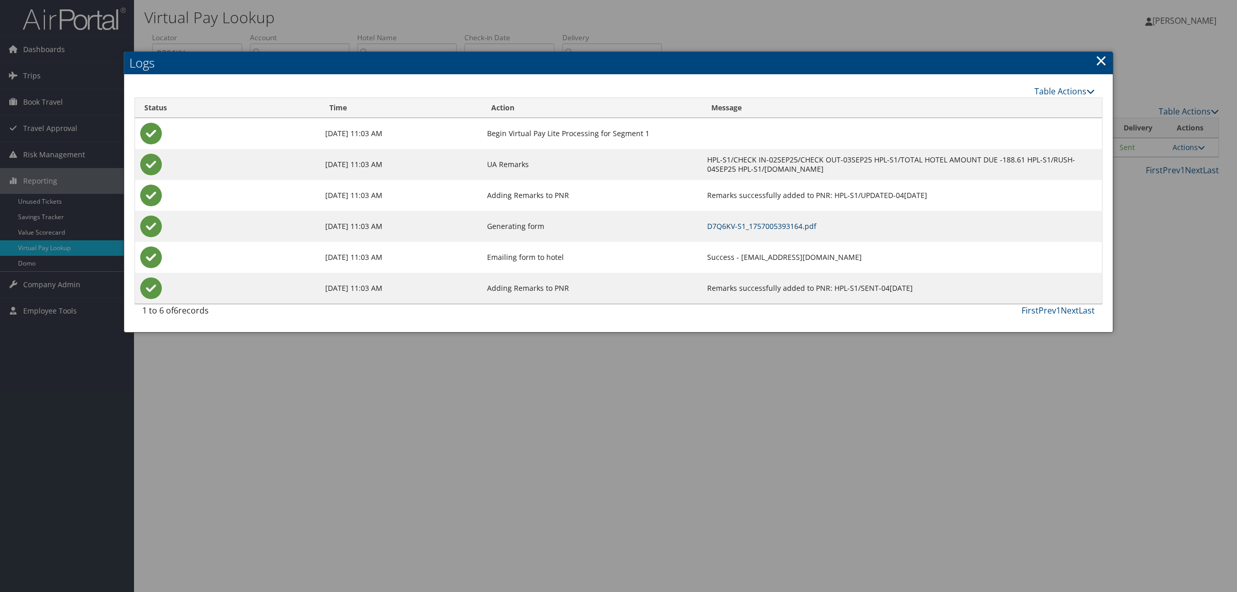
click at [707, 224] on link "D7Q6KV-S1_1757005393164.pdf" at bounding box center [761, 226] width 109 height 10
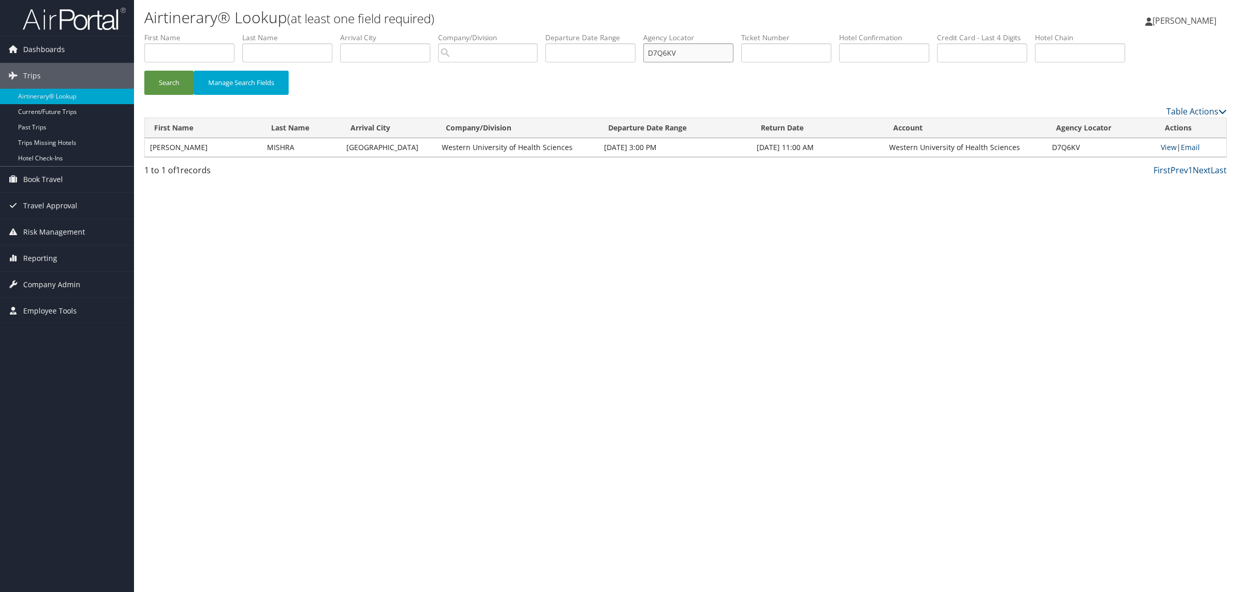
drag, startPoint x: 702, startPoint y: 46, endPoint x: 656, endPoint y: 53, distance: 46.3
click at [637, 32] on ul "First Name Last Name Departure City Arrival City Company/Division Airport/City …" at bounding box center [685, 32] width 1082 height 0
paste input "B103D"
type input "DB103D"
click at [153, 83] on button "Search" at bounding box center [168, 83] width 49 height 24
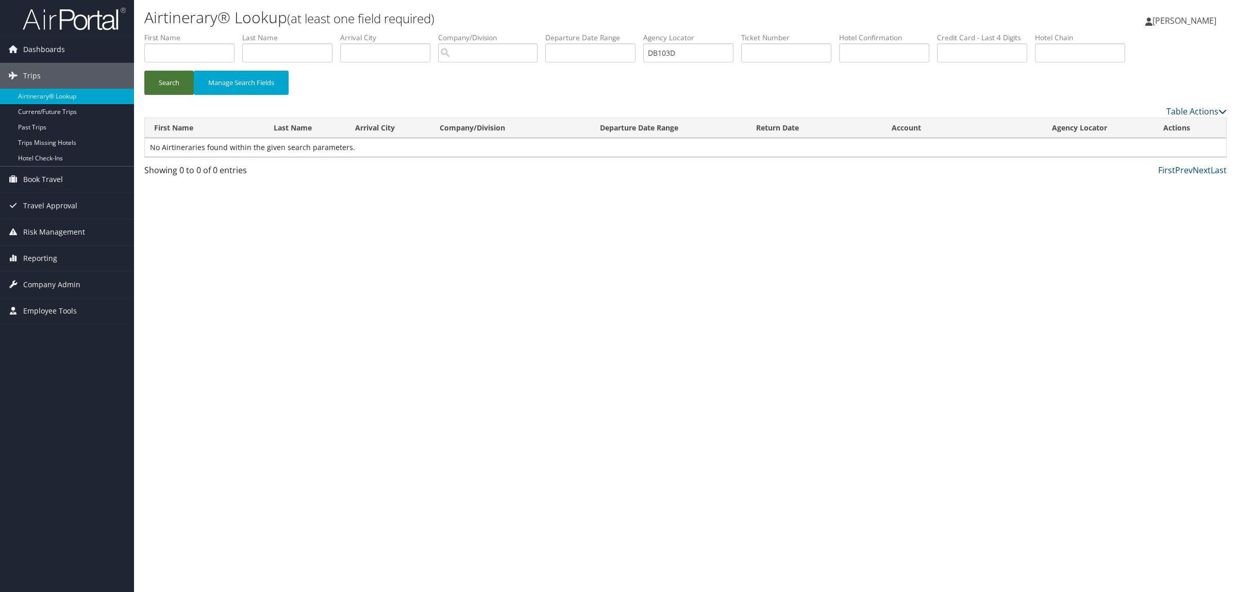
click at [166, 94] on button "Search" at bounding box center [168, 83] width 49 height 24
click at [173, 75] on button "Search" at bounding box center [168, 83] width 49 height 24
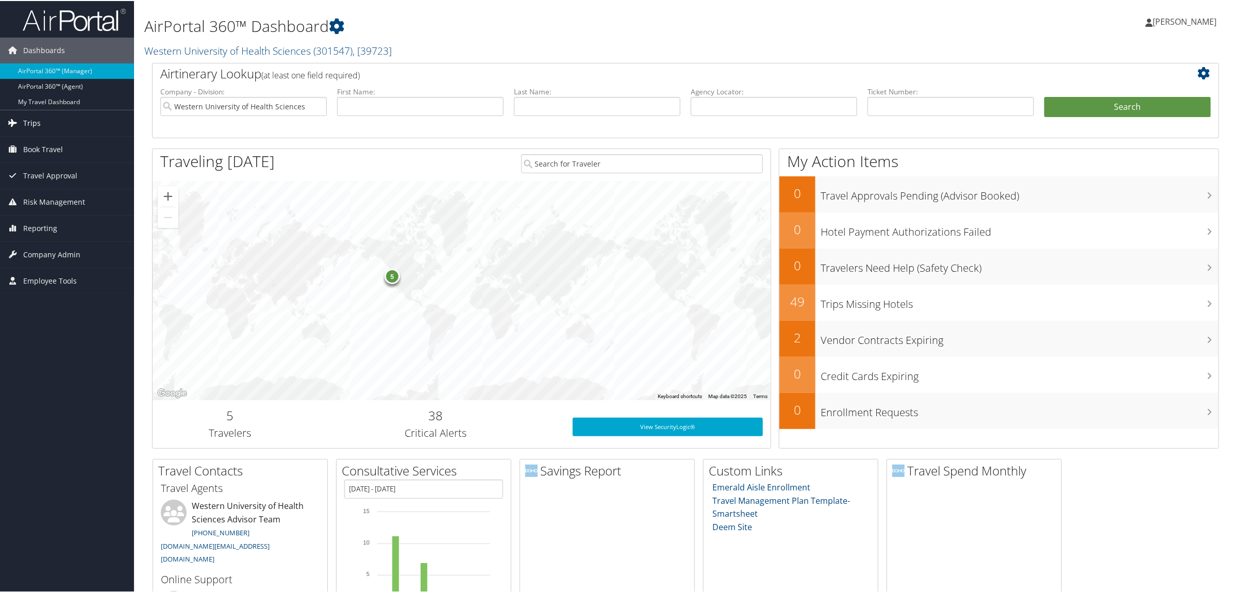
click at [58, 130] on link "Trips" at bounding box center [67, 122] width 134 height 26
click at [63, 147] on link "Airtinerary® Lookup" at bounding box center [67, 142] width 134 height 15
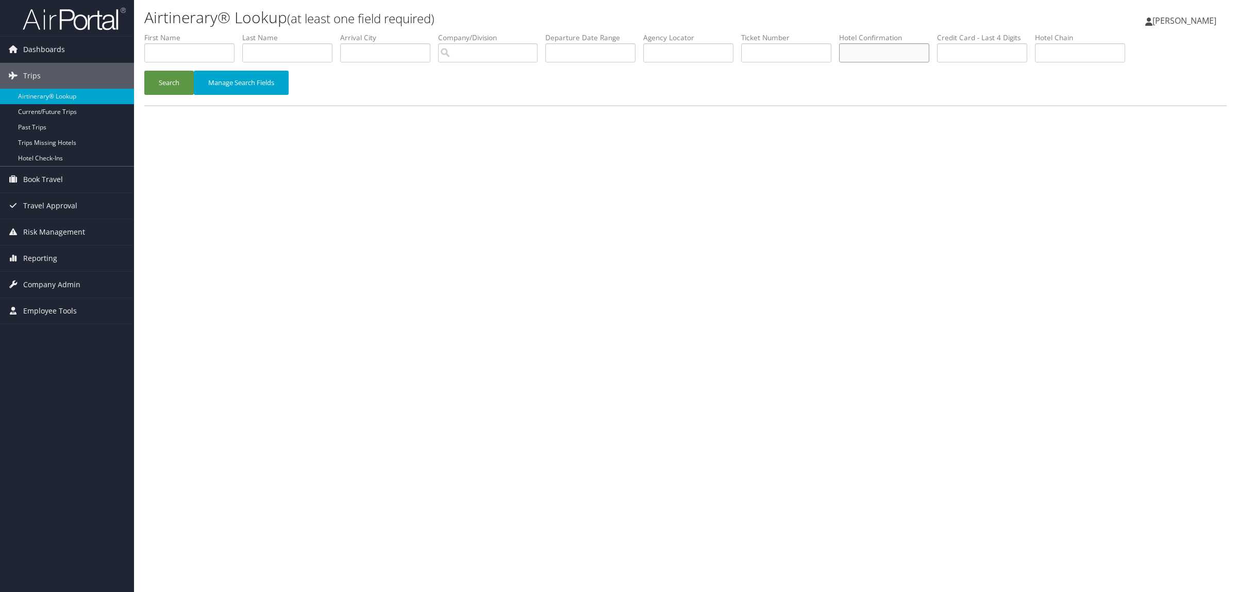
paste input "66736808"
type input "66736808"
click at [178, 91] on button "Search" at bounding box center [168, 83] width 49 height 24
